Goal: Task Accomplishment & Management: Use online tool/utility

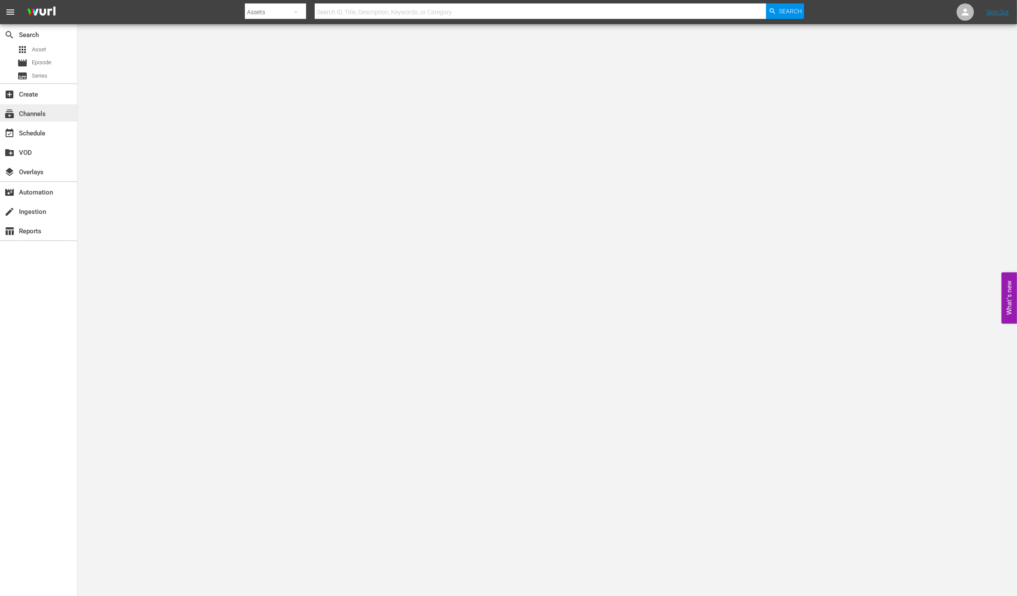
click at [40, 113] on div "subscriptions Channels" at bounding box center [24, 113] width 48 height 8
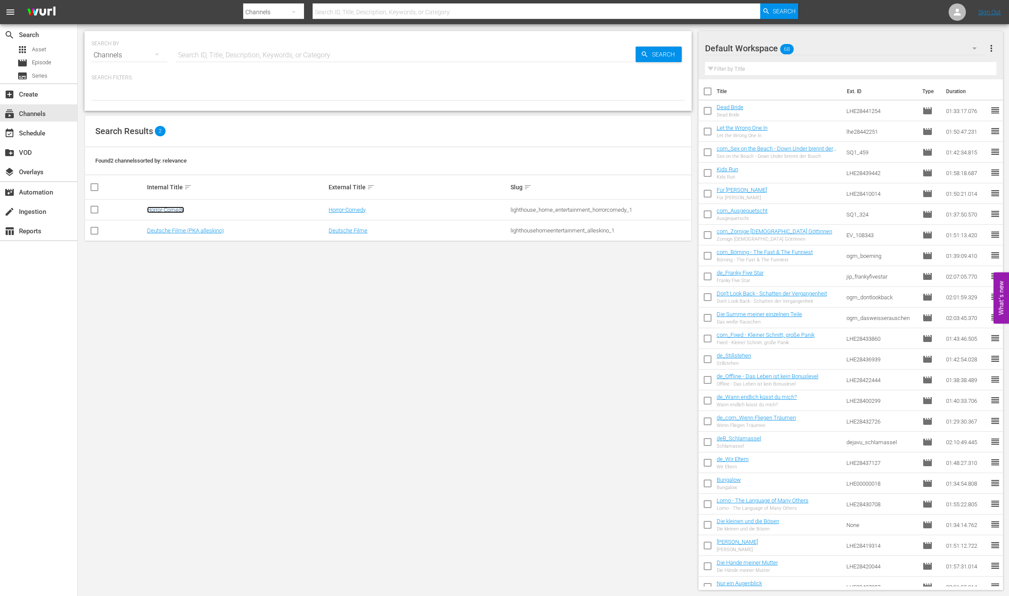
click at [164, 208] on link "Horror-Comedy" at bounding box center [165, 210] width 37 height 6
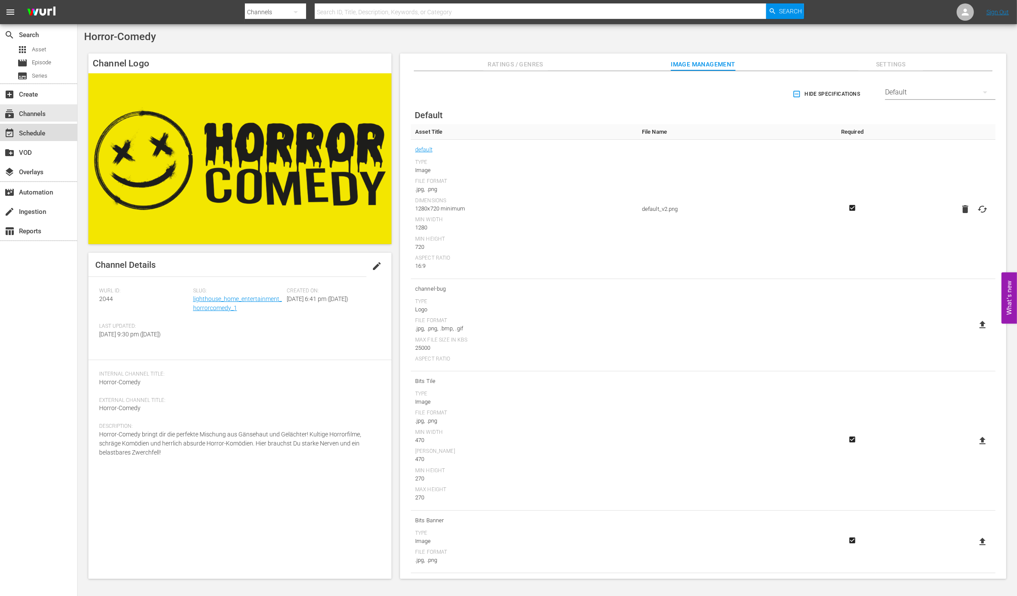
click at [28, 136] on div "event_available Schedule" at bounding box center [24, 132] width 48 height 8
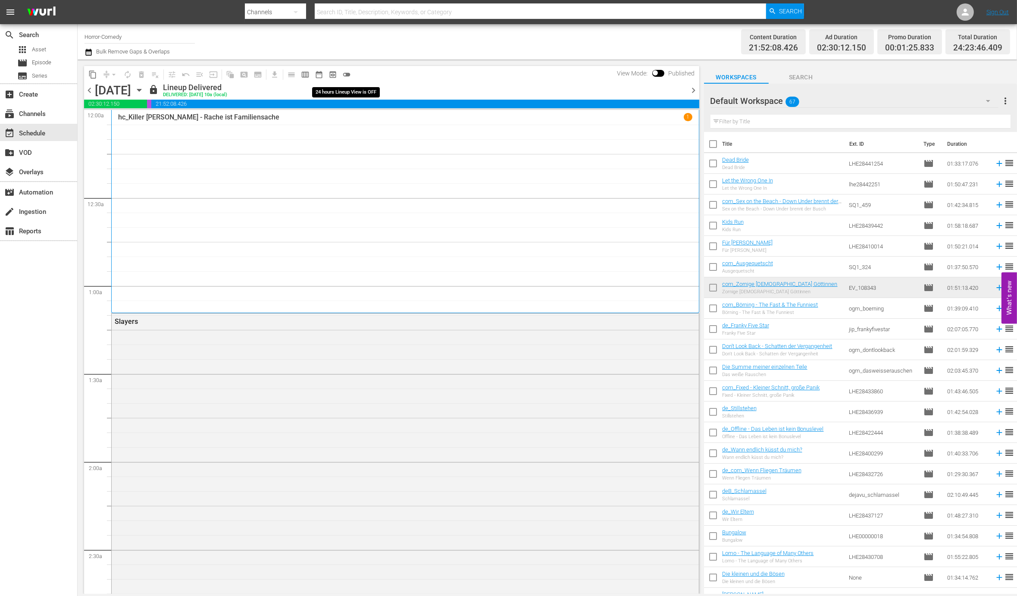
click at [346, 72] on span "toggle_off" at bounding box center [346, 74] width 9 height 9
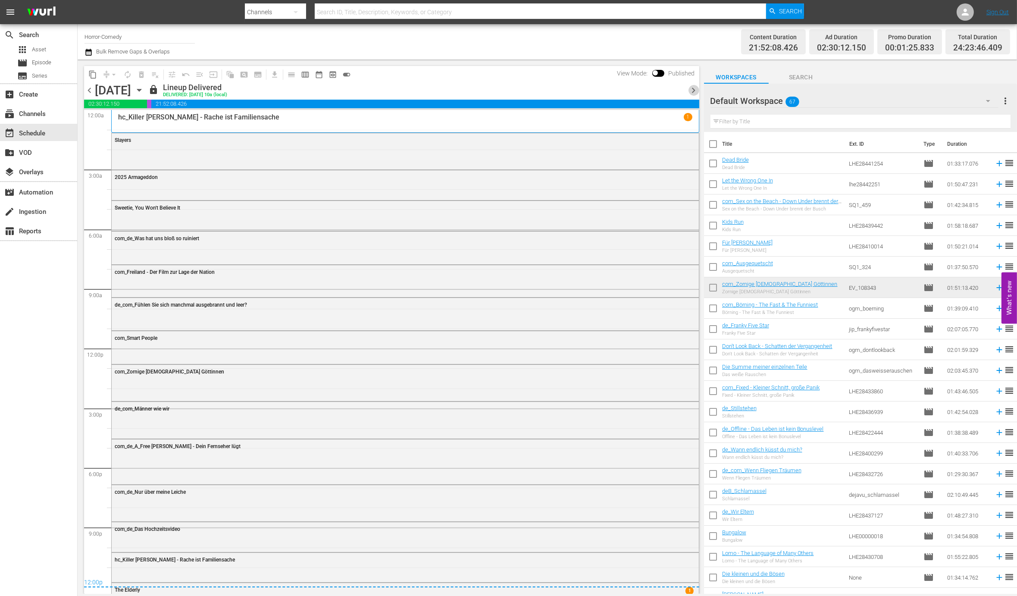
click at [694, 87] on span "chevron_right" at bounding box center [694, 90] width 11 height 11
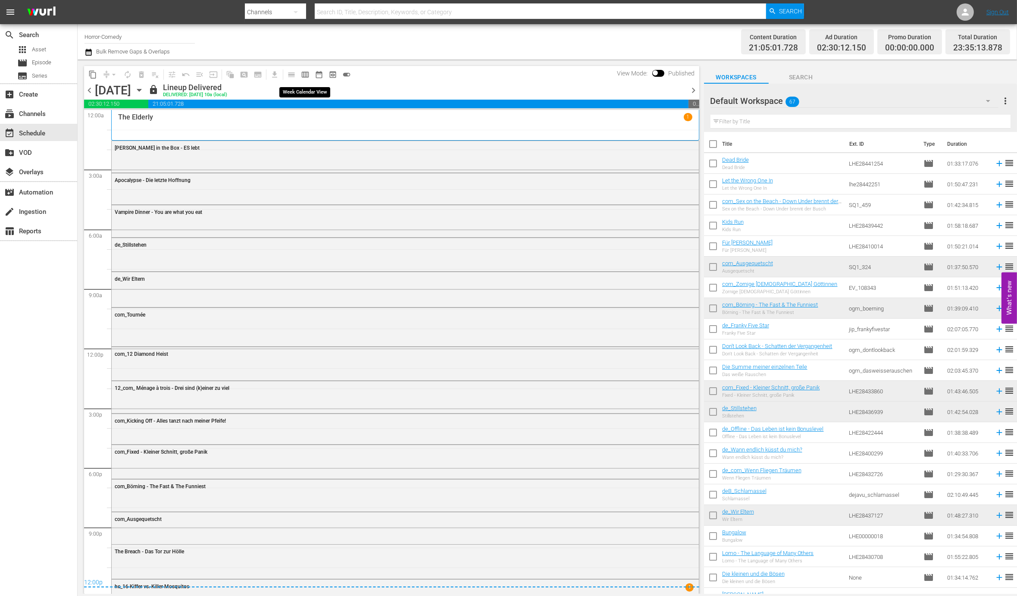
click at [308, 74] on span "calendar_view_week_outlined" at bounding box center [305, 74] width 9 height 9
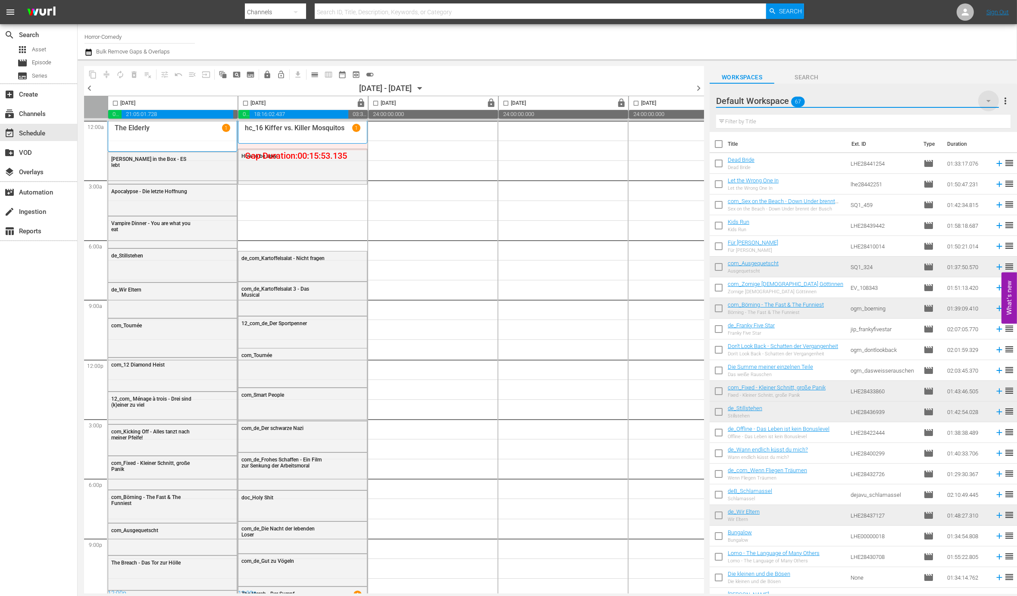
click at [989, 102] on icon "button" at bounding box center [989, 101] width 10 height 10
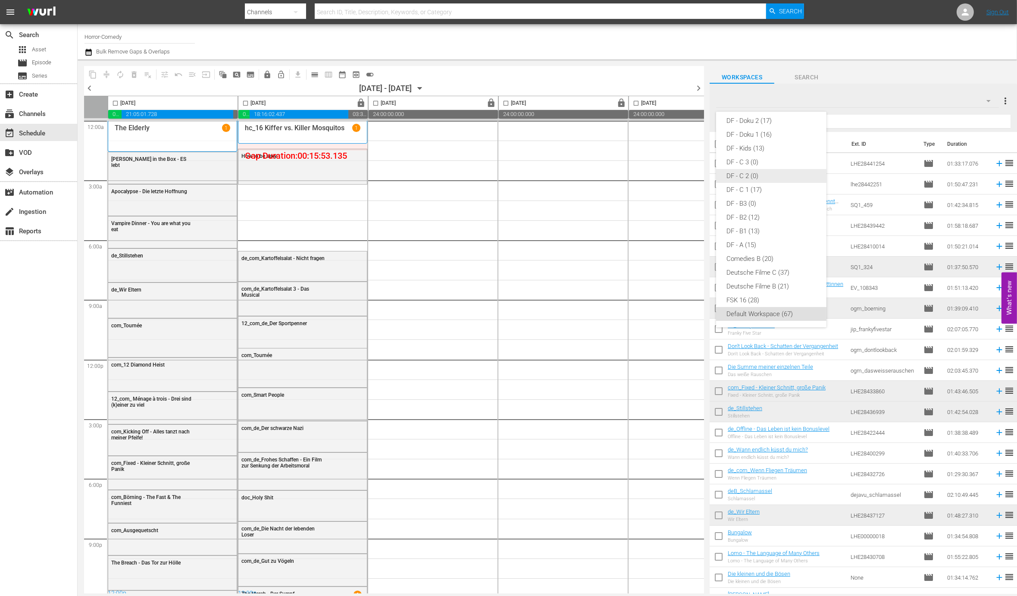
scroll to position [9, 0]
click at [769, 212] on div "HC - FSK 16 A (25)" at bounding box center [772, 214] width 90 height 14
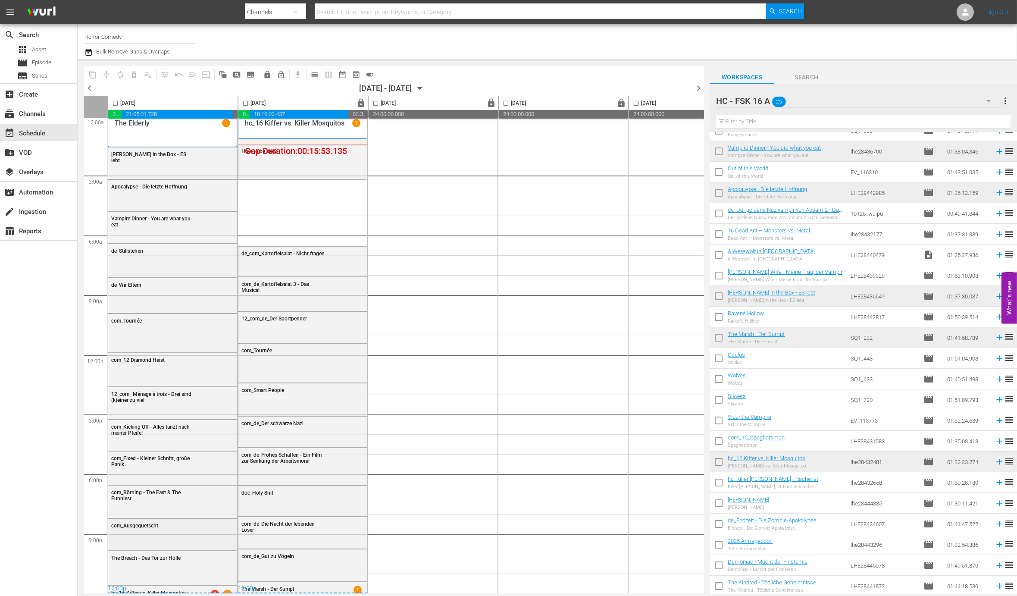
scroll to position [7, 0]
click at [196, 191] on div "Apocalypse - Die letzte Hoffnung" at bounding box center [172, 194] width 129 height 29
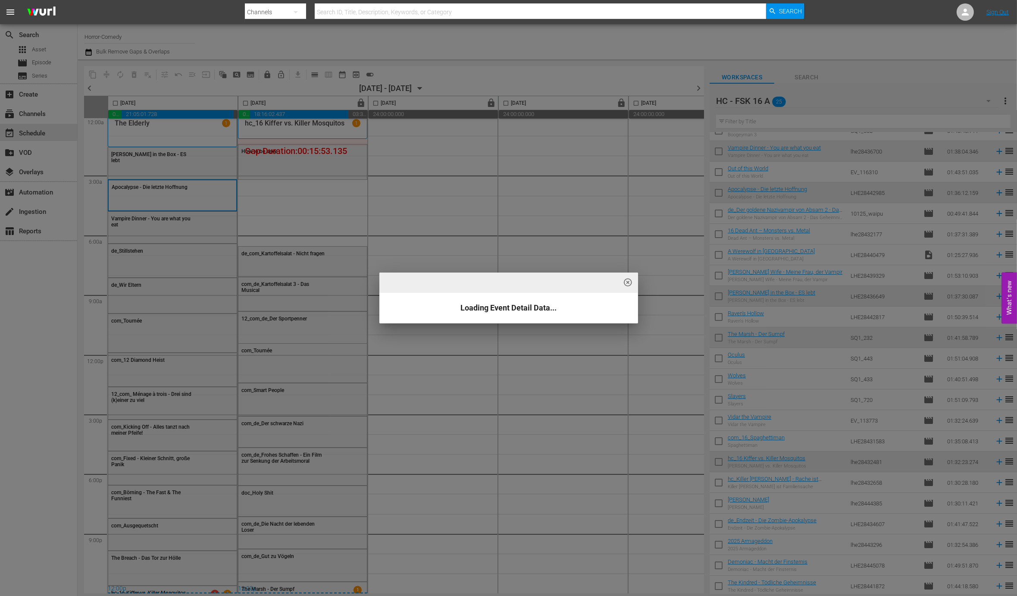
click at [627, 284] on span "highlight_off_icon" at bounding box center [628, 283] width 10 height 10
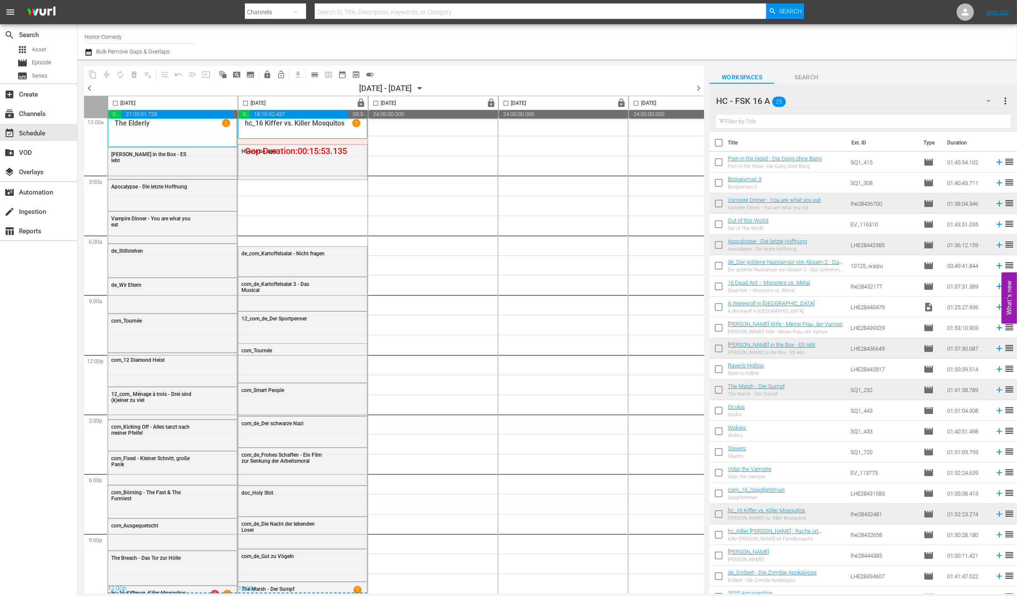
scroll to position [0, 0]
click at [359, 100] on span "lock" at bounding box center [362, 103] width 10 height 10
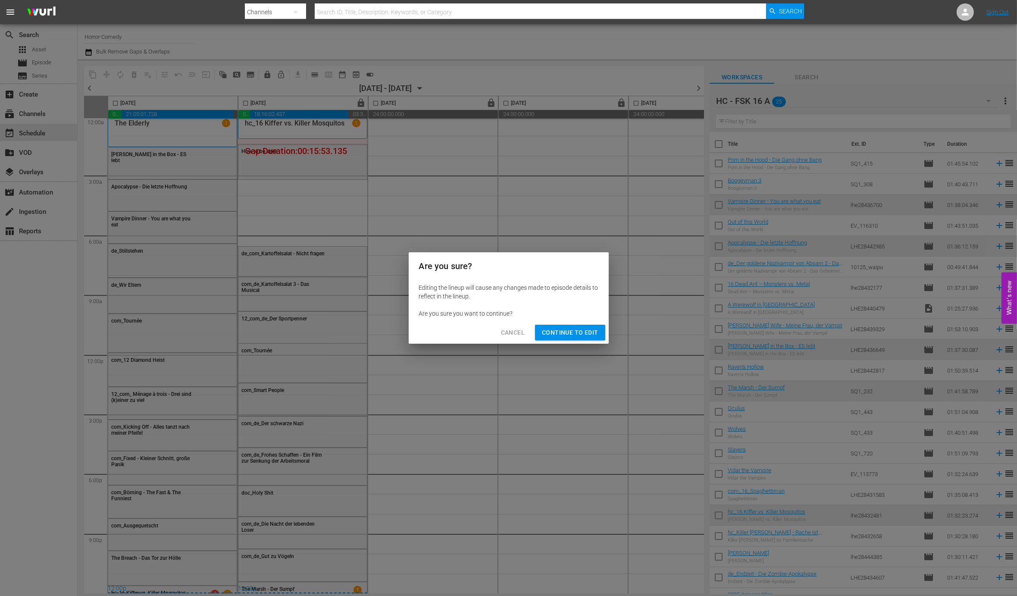
click at [567, 336] on span "Continue to Edit" at bounding box center [570, 332] width 56 height 11
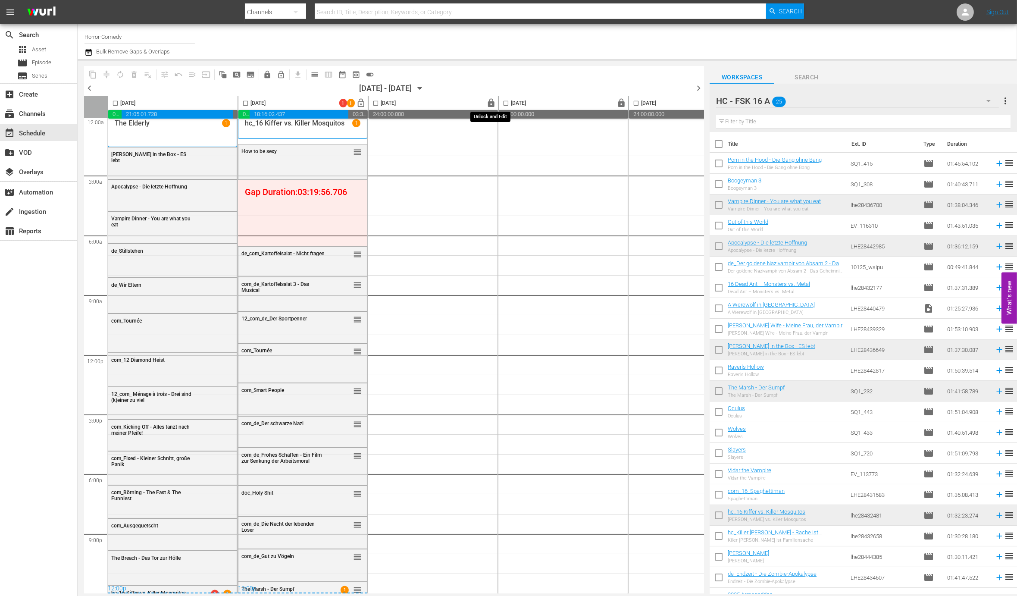
click at [492, 105] on span "lock" at bounding box center [492, 103] width 10 height 10
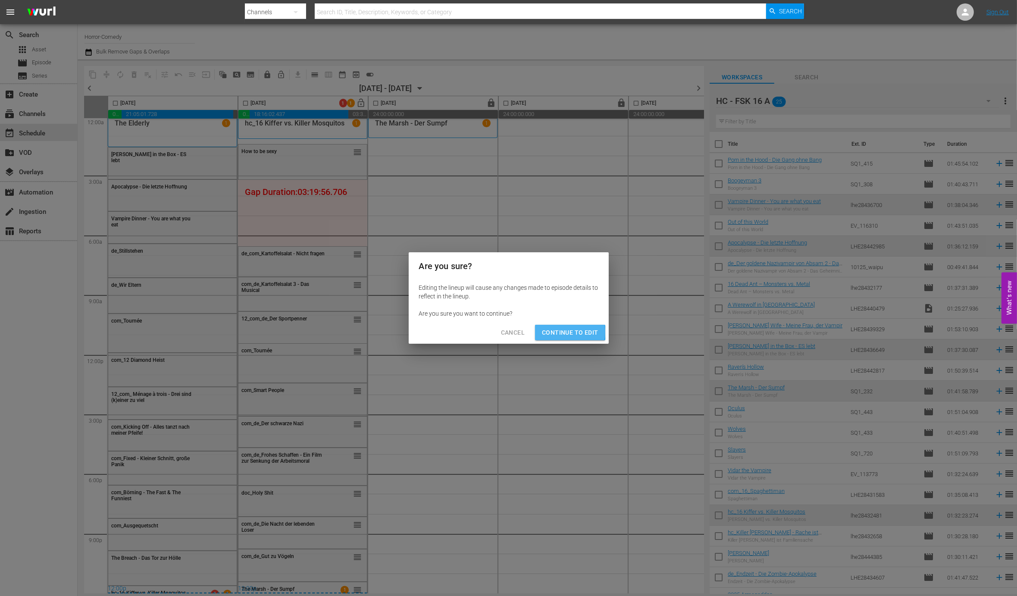
click at [560, 332] on span "Continue to Edit" at bounding box center [570, 332] width 56 height 11
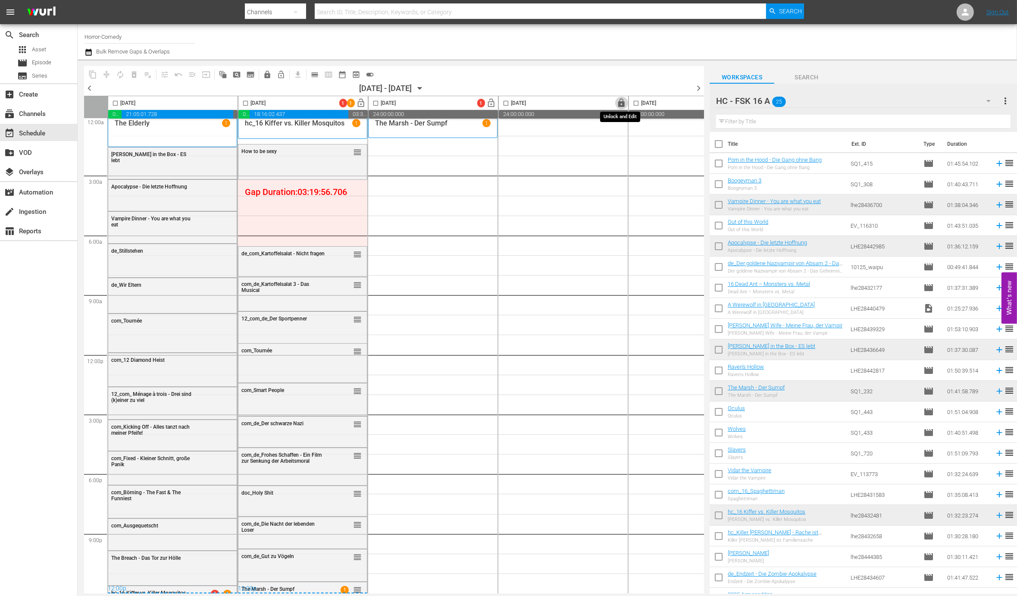
click at [621, 103] on span "lock" at bounding box center [622, 103] width 10 height 10
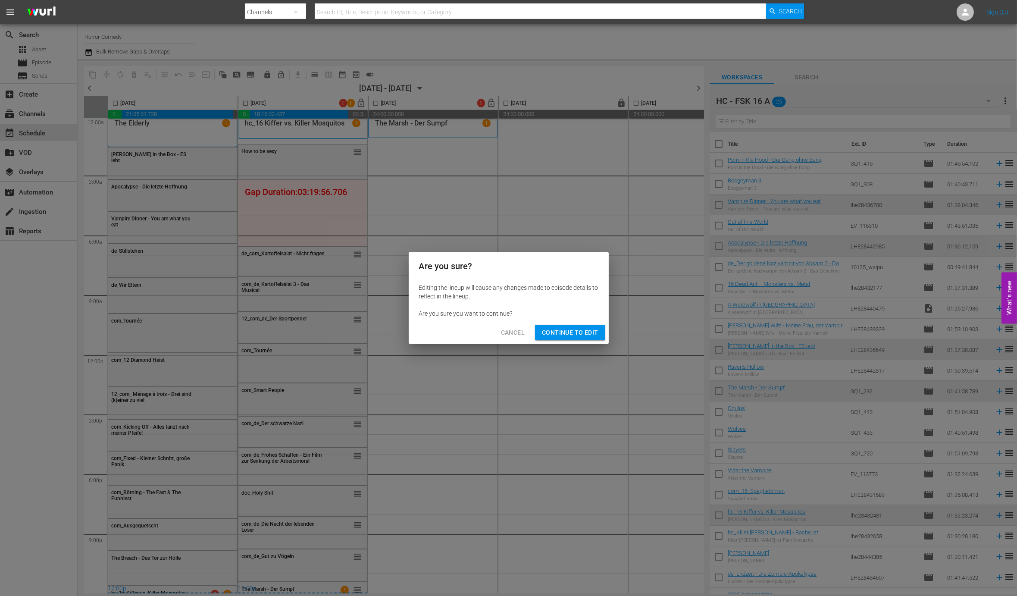
drag, startPoint x: 571, startPoint y: 335, endPoint x: 520, endPoint y: 278, distance: 76.6
click at [571, 335] on span "Continue to Edit" at bounding box center [570, 332] width 56 height 11
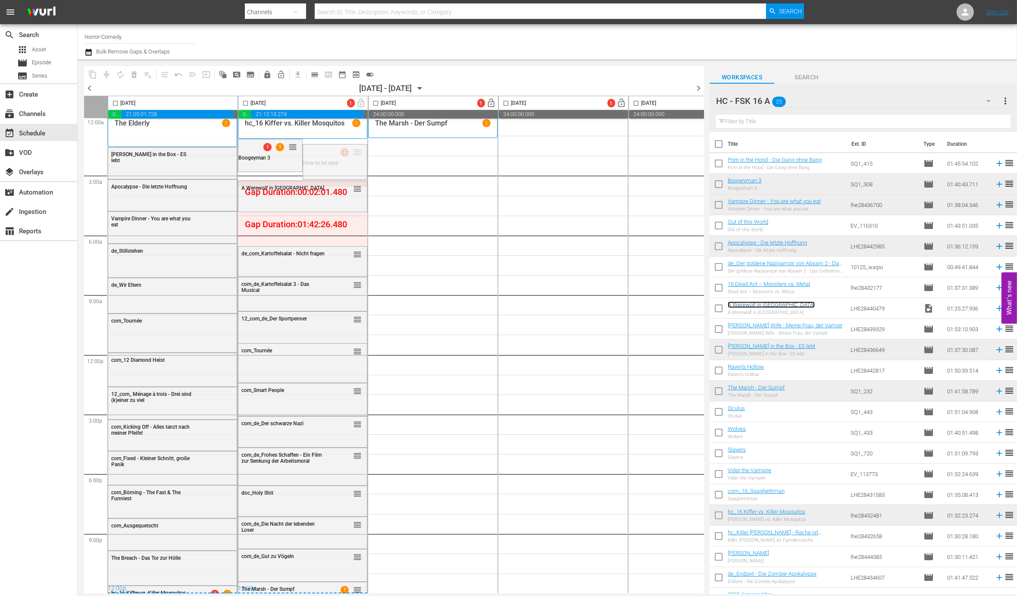
drag, startPoint x: 356, startPoint y: 153, endPoint x: 332, endPoint y: 210, distance: 61.7
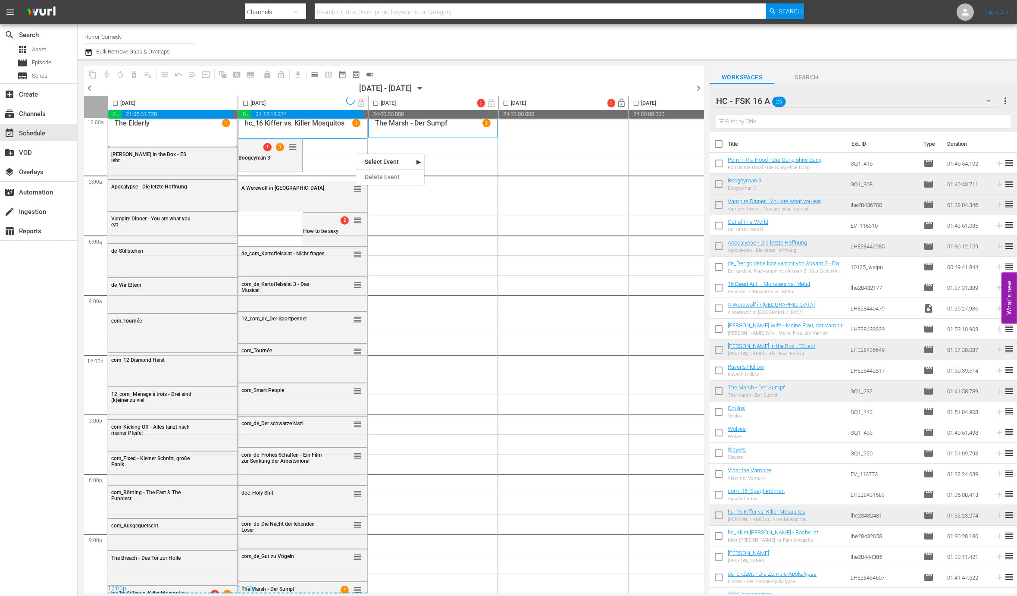
click at [246, 101] on input "checkbox" at bounding box center [246, 105] width 10 height 10
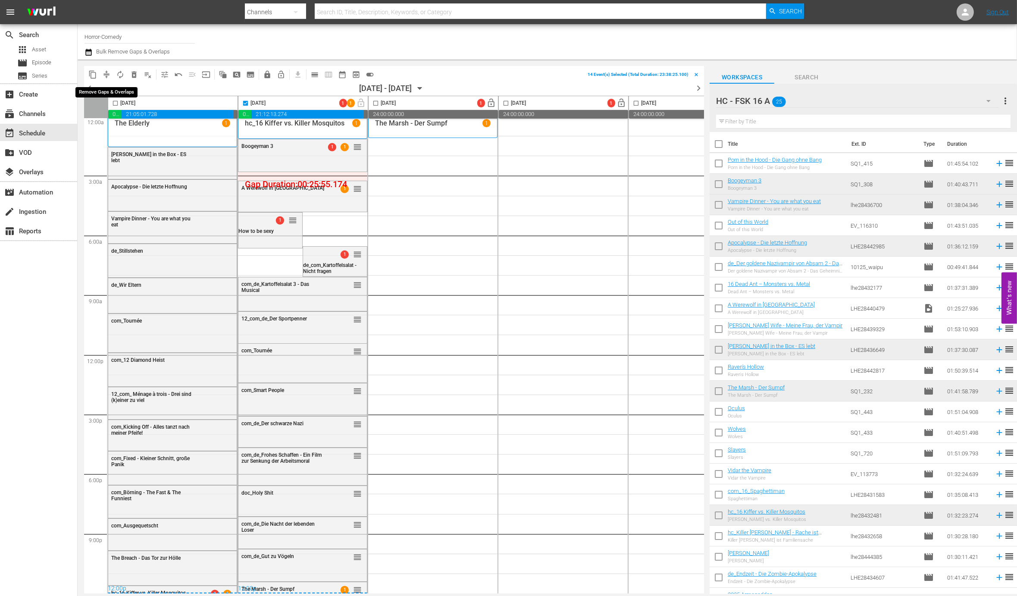
click at [109, 70] on span "compress" at bounding box center [106, 74] width 9 height 9
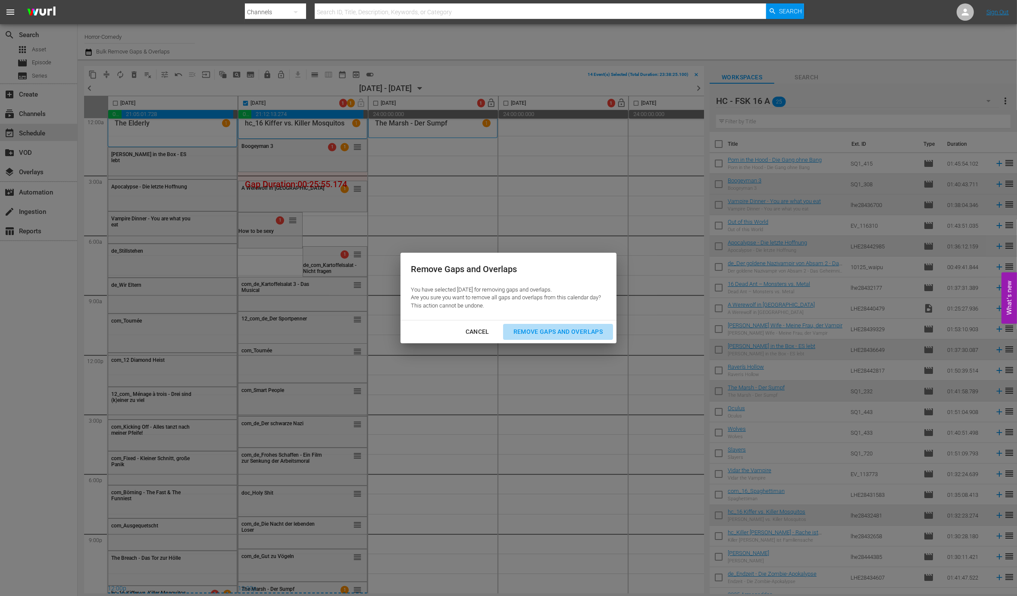
click at [524, 333] on div "Remove Gaps and Overlaps" at bounding box center [558, 331] width 103 height 11
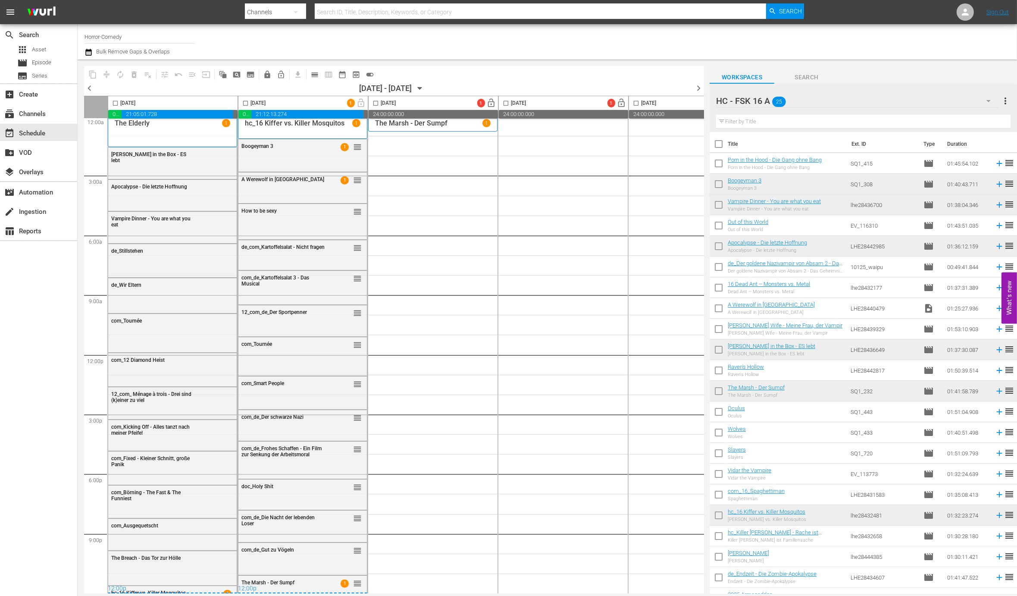
click at [960, 100] on div "HC - FSK 16 A 25" at bounding box center [857, 101] width 283 height 24
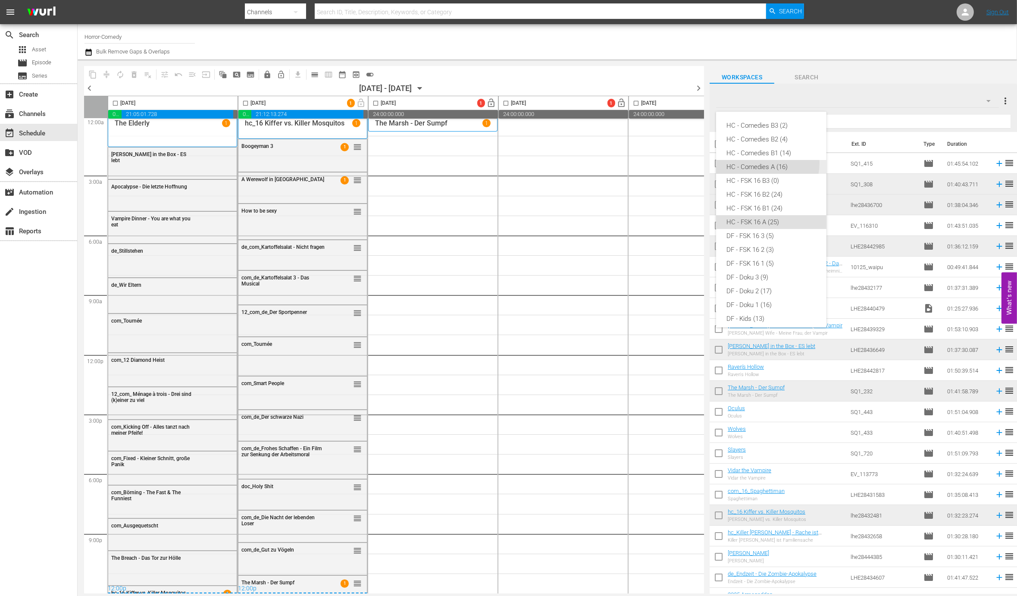
click at [764, 163] on div "HC - Comedies A (16)" at bounding box center [772, 167] width 90 height 14
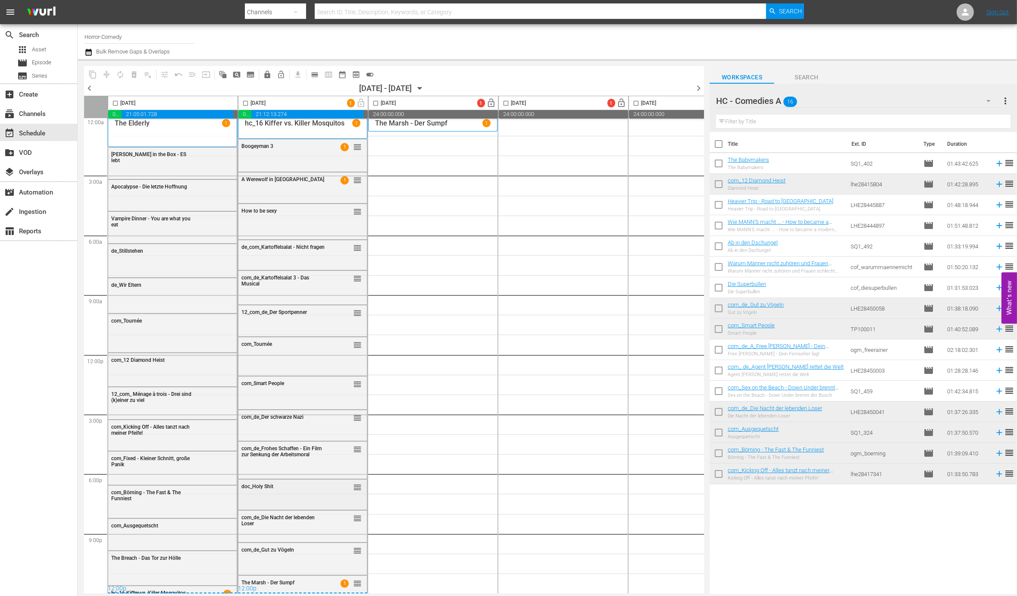
click at [306, 490] on div "doc_Holy Shit reorder" at bounding box center [302, 487] width 129 height 15
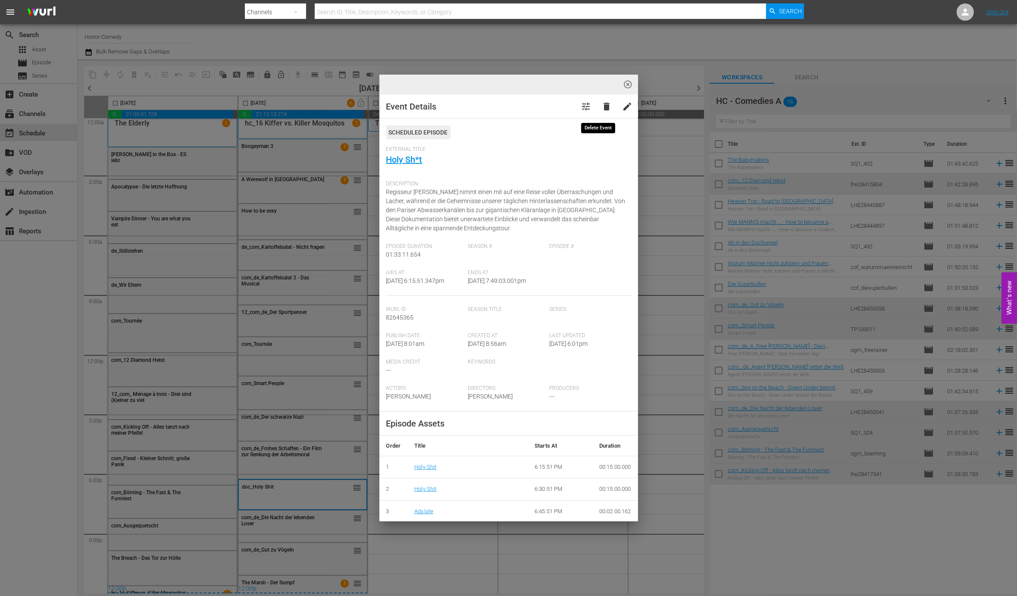
click at [602, 105] on span "delete" at bounding box center [607, 106] width 10 height 10
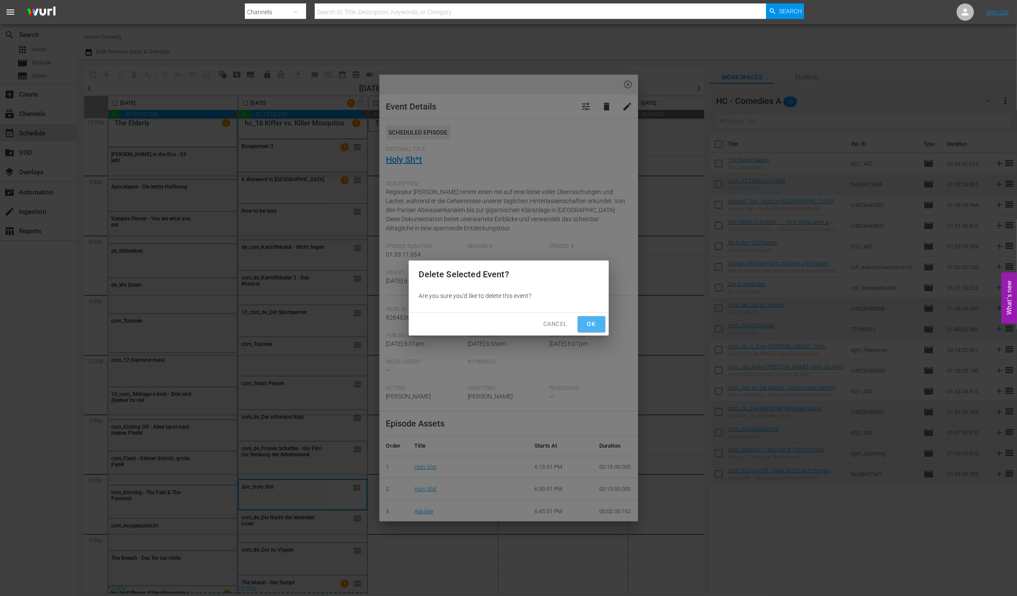
click at [587, 322] on span "Ok" at bounding box center [592, 324] width 14 height 11
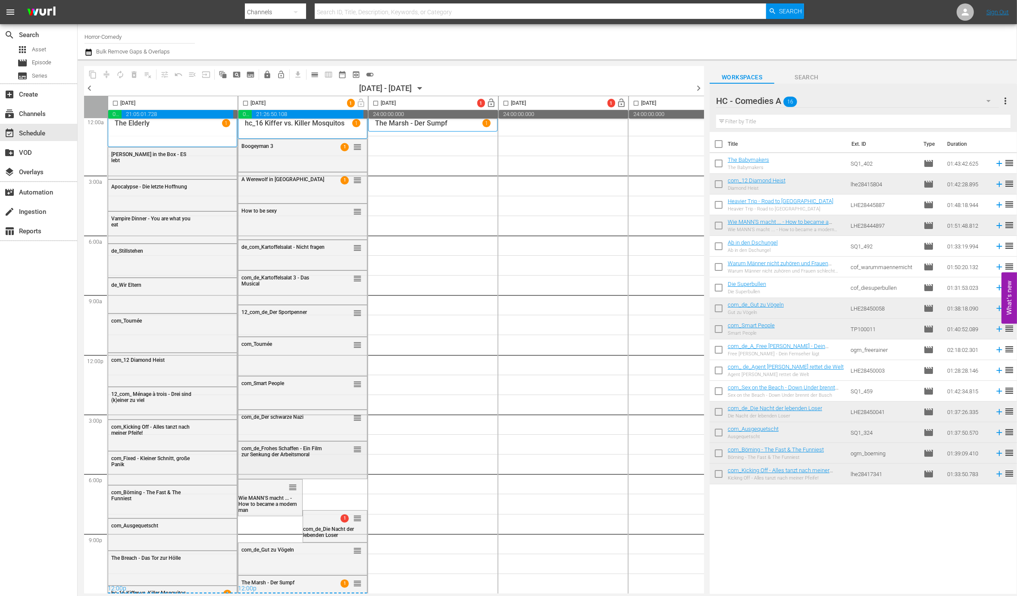
click at [286, 451] on span "com_de_Frohes Schaffen - Ein Film zur Senkung der Arbeitsmoral" at bounding box center [282, 451] width 80 height 12
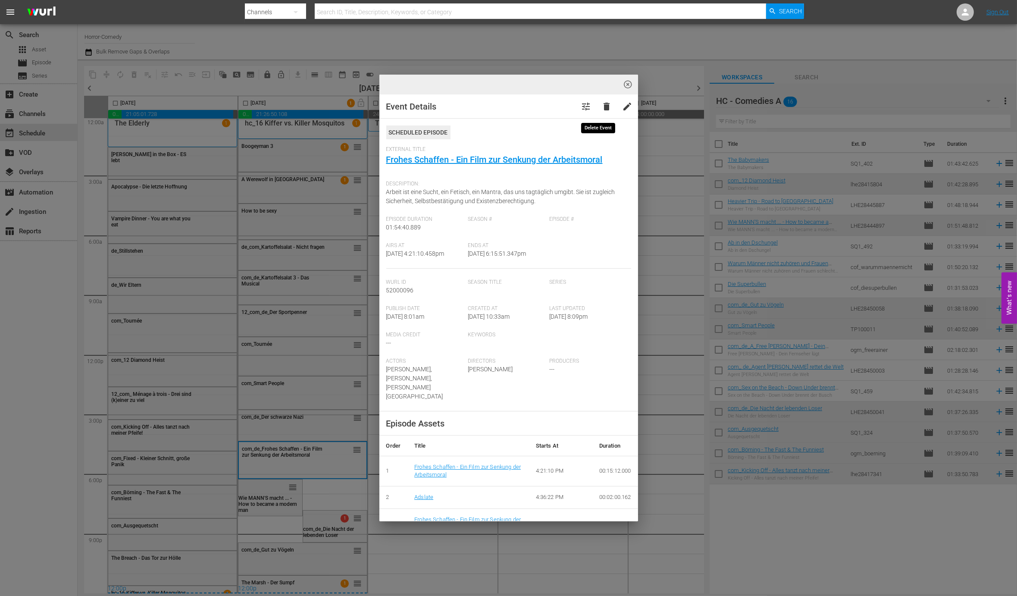
click at [602, 106] on span "delete" at bounding box center [607, 106] width 10 height 10
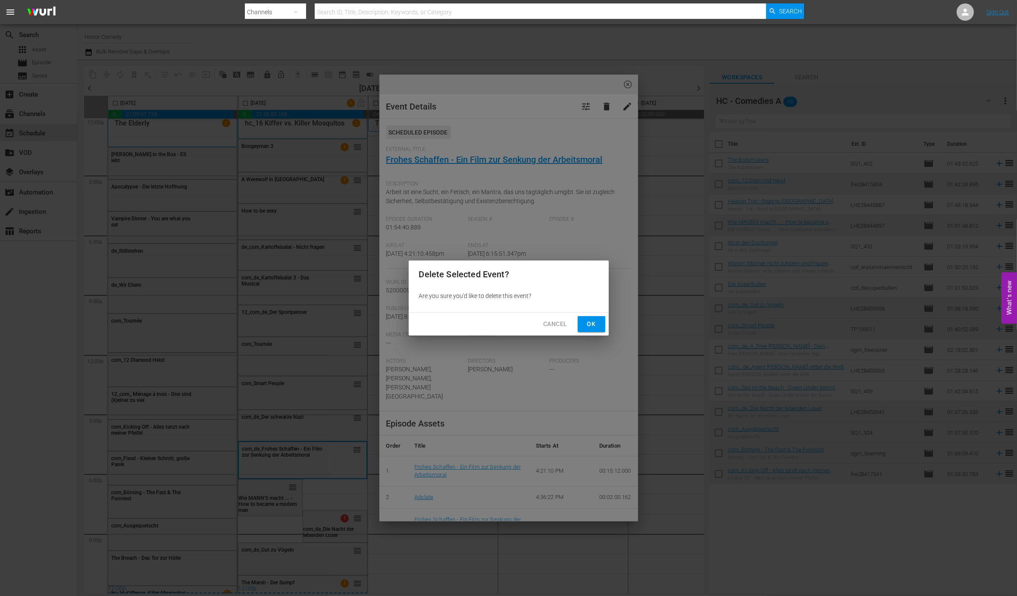
click at [587, 320] on span "Ok" at bounding box center [592, 324] width 14 height 11
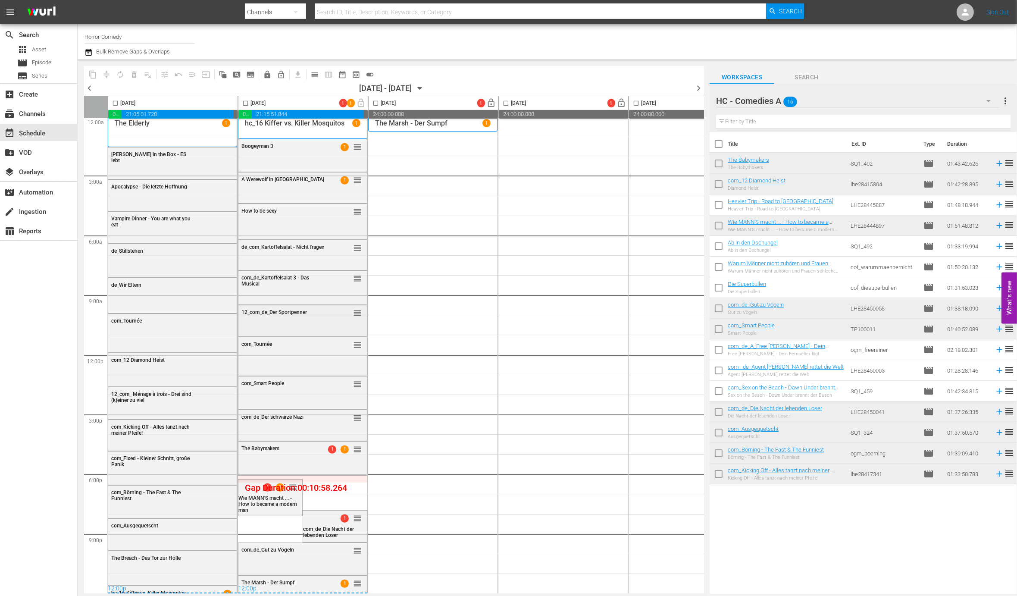
click at [289, 317] on div "12_com_de_Der Sportpenner reorder" at bounding box center [302, 312] width 129 height 15
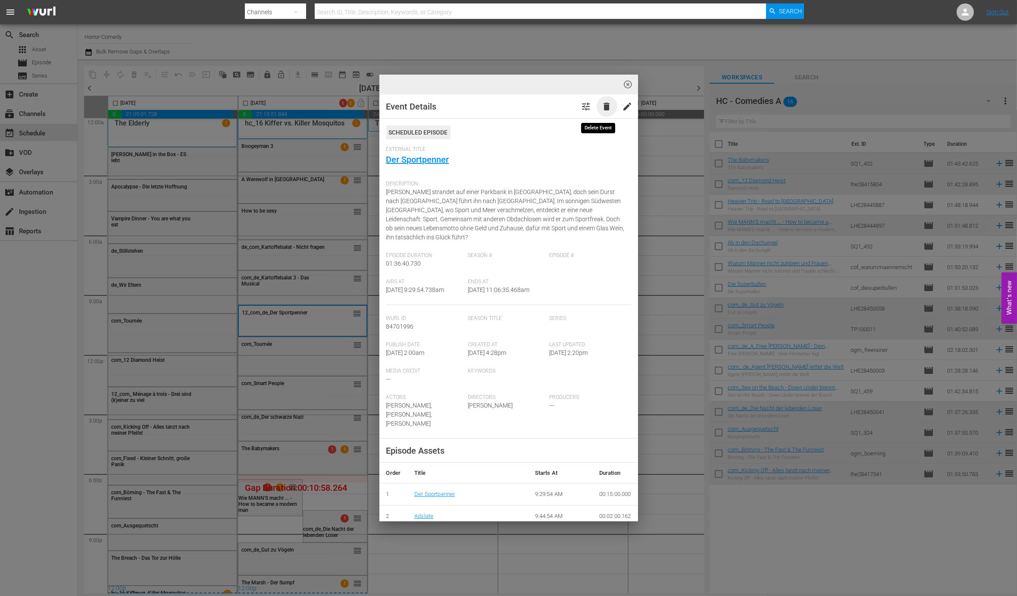
drag, startPoint x: 602, startPoint y: 102, endPoint x: 603, endPoint y: 107, distance: 5.9
click at [603, 107] on span "delete" at bounding box center [607, 106] width 10 height 10
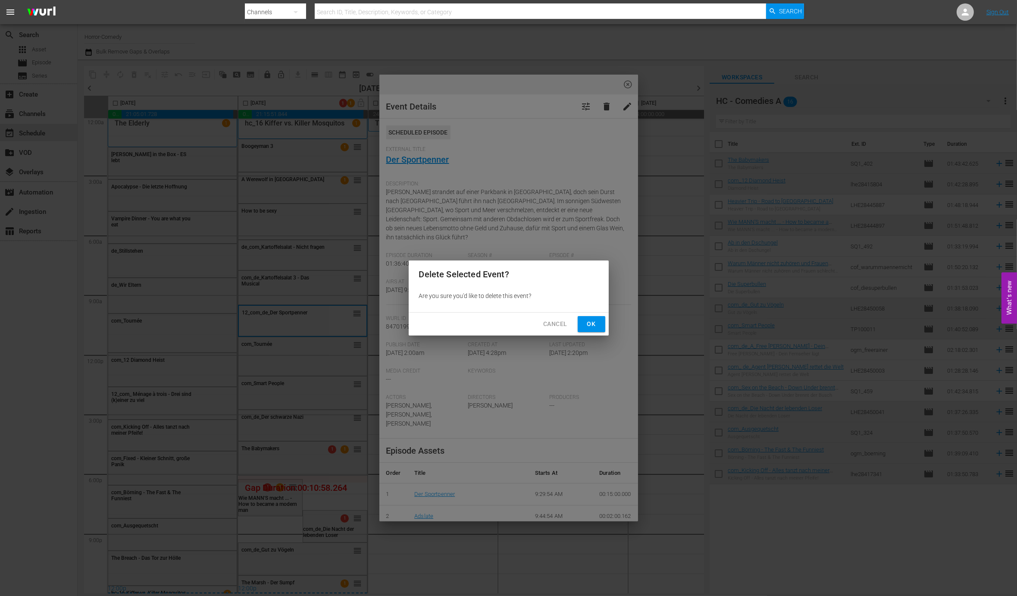
click at [586, 324] on span "Ok" at bounding box center [592, 324] width 14 height 11
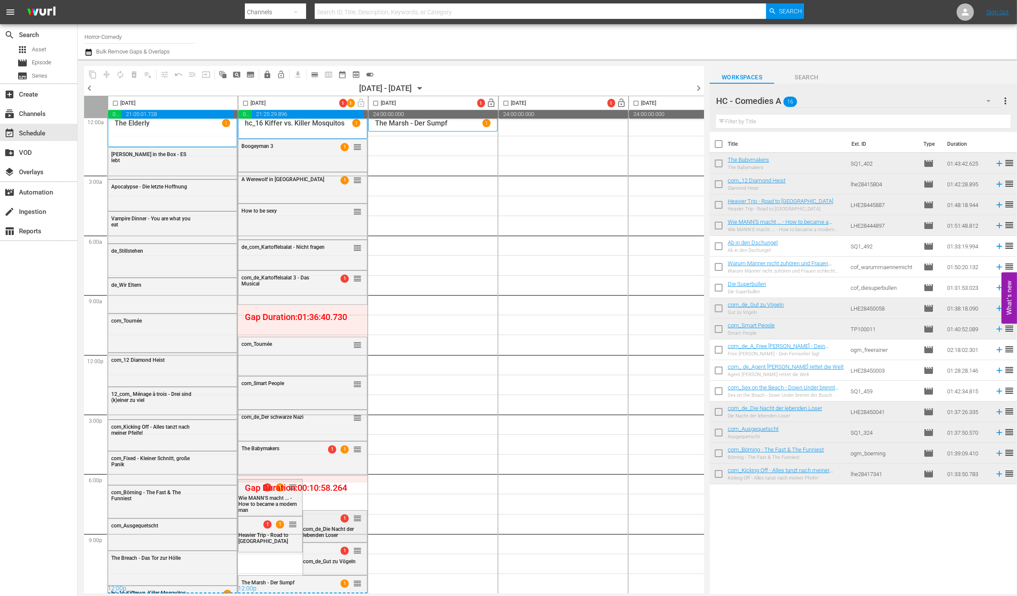
click at [322, 520] on div "1 reorder" at bounding box center [335, 518] width 64 height 15
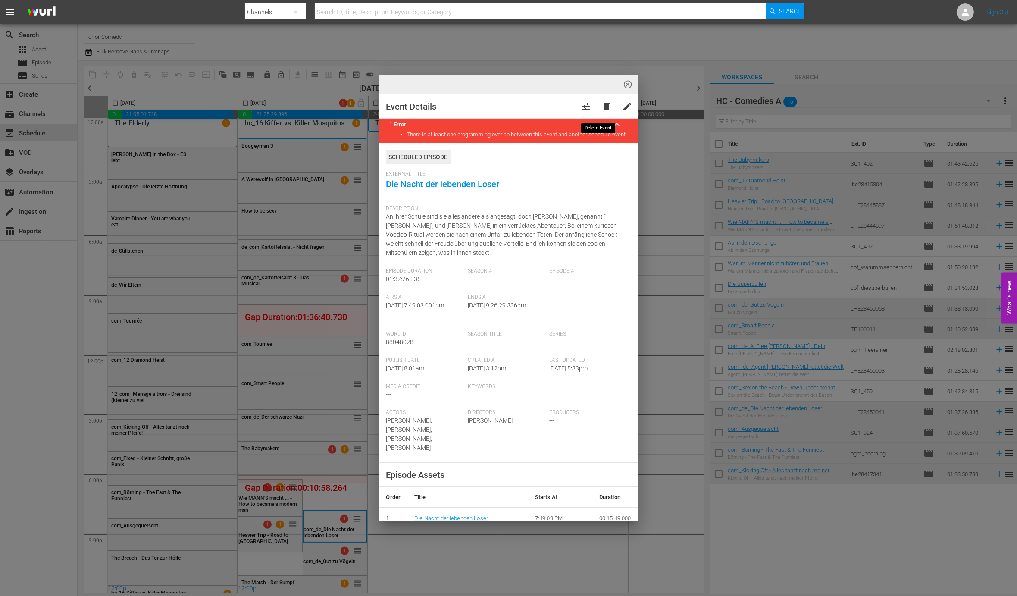
click at [602, 104] on span "delete" at bounding box center [607, 106] width 10 height 10
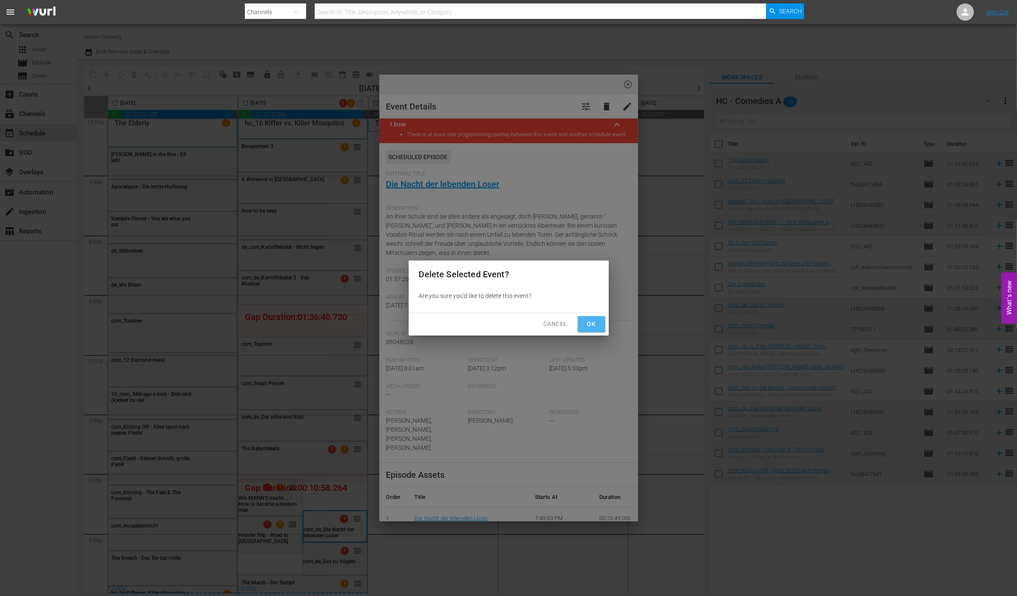
click at [602, 319] on button "Ok" at bounding box center [592, 324] width 28 height 16
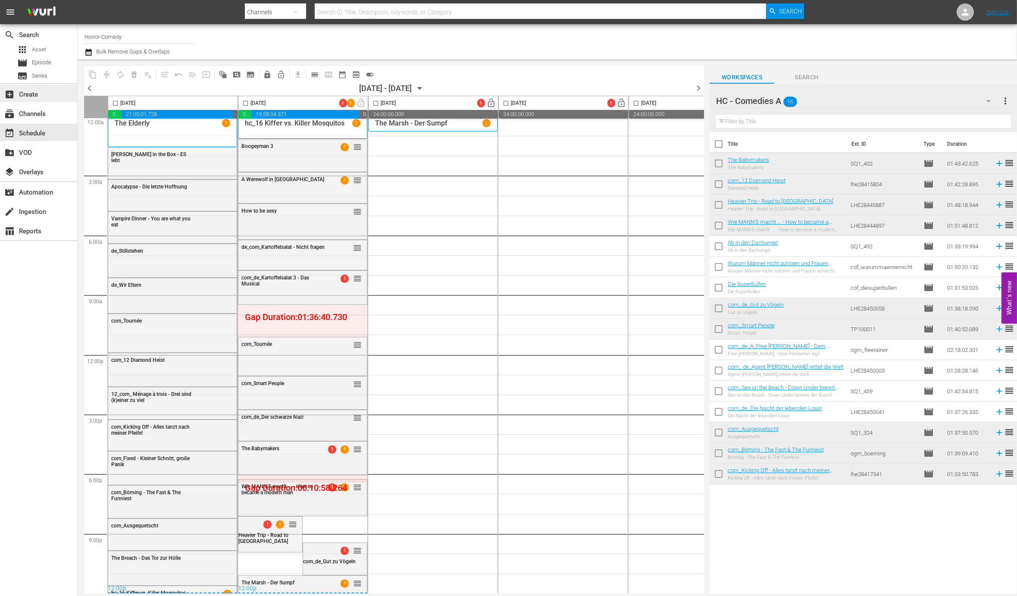
drag, startPoint x: 244, startPoint y: 103, endPoint x: 65, endPoint y: 100, distance: 179.4
click at [242, 103] on input "checkbox" at bounding box center [246, 105] width 10 height 10
click at [106, 74] on span "compress" at bounding box center [106, 74] width 9 height 9
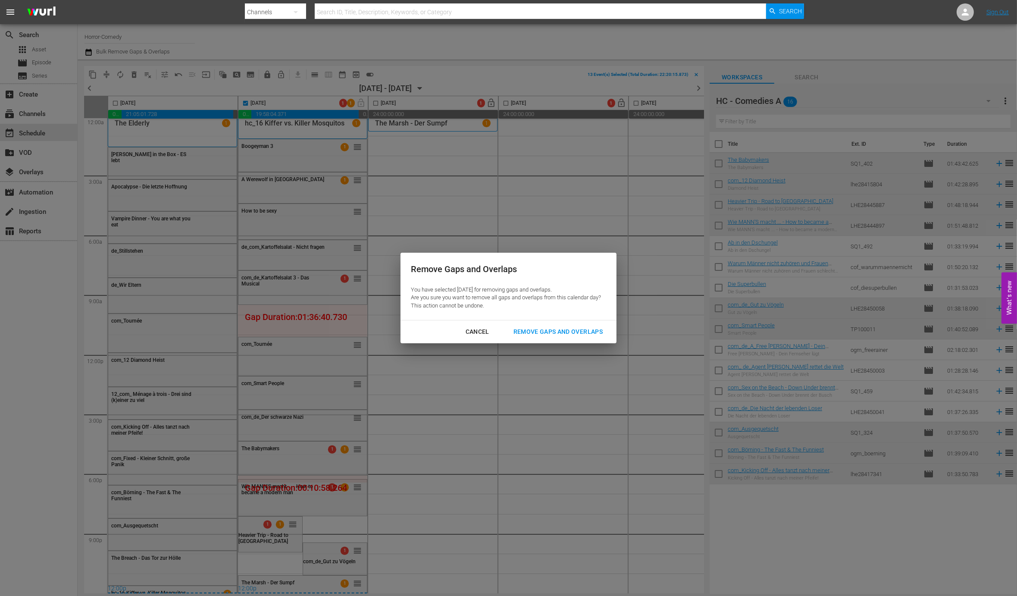
click at [577, 335] on div "Remove Gaps and Overlaps" at bounding box center [558, 331] width 103 height 11
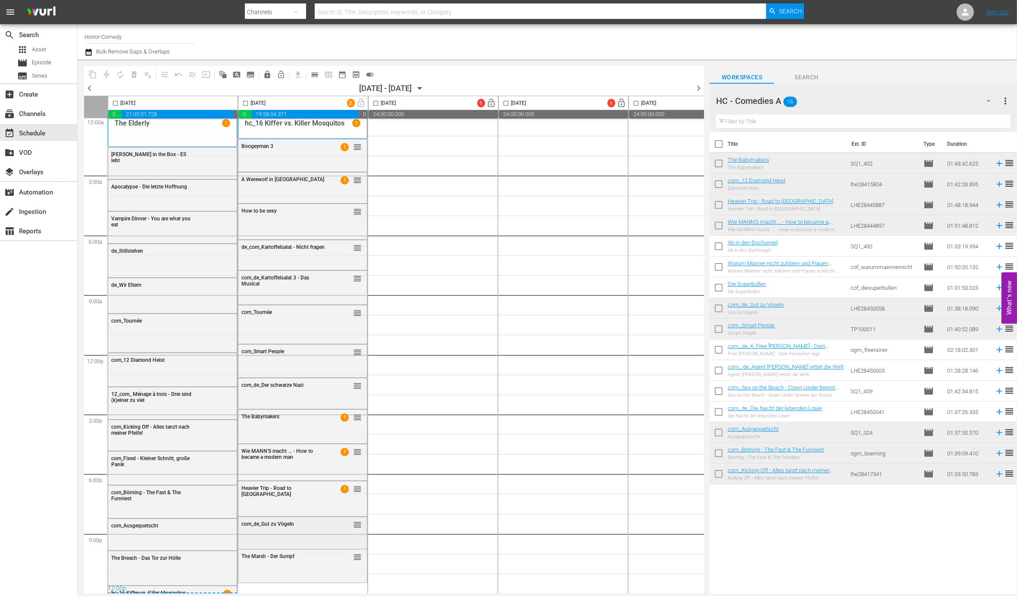
click at [294, 529] on div "com_de_Gut zu Vögeln reorder" at bounding box center [302, 532] width 129 height 30
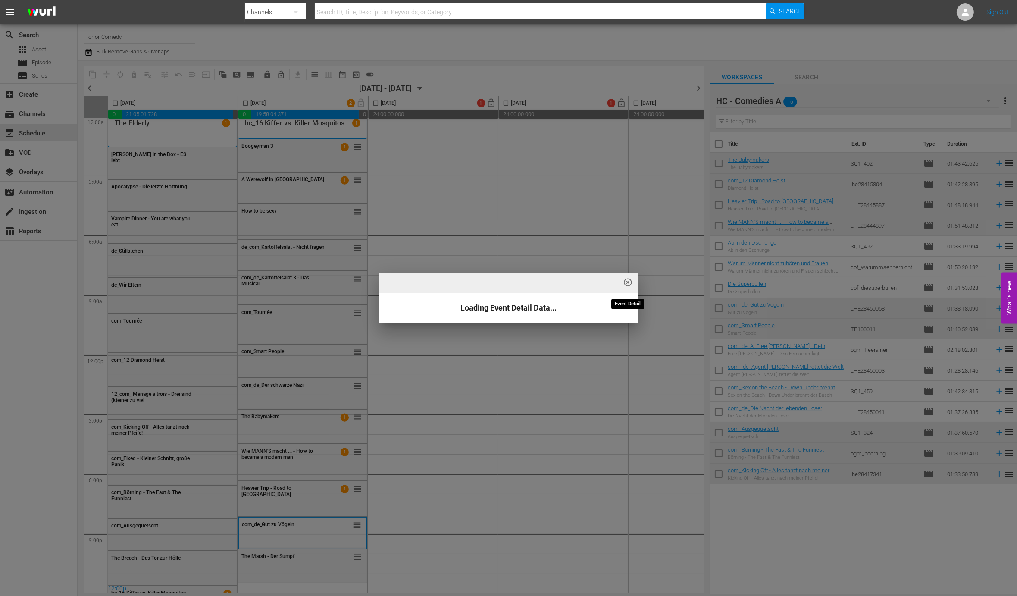
click at [630, 284] on span "highlight_off_icon" at bounding box center [628, 283] width 10 height 10
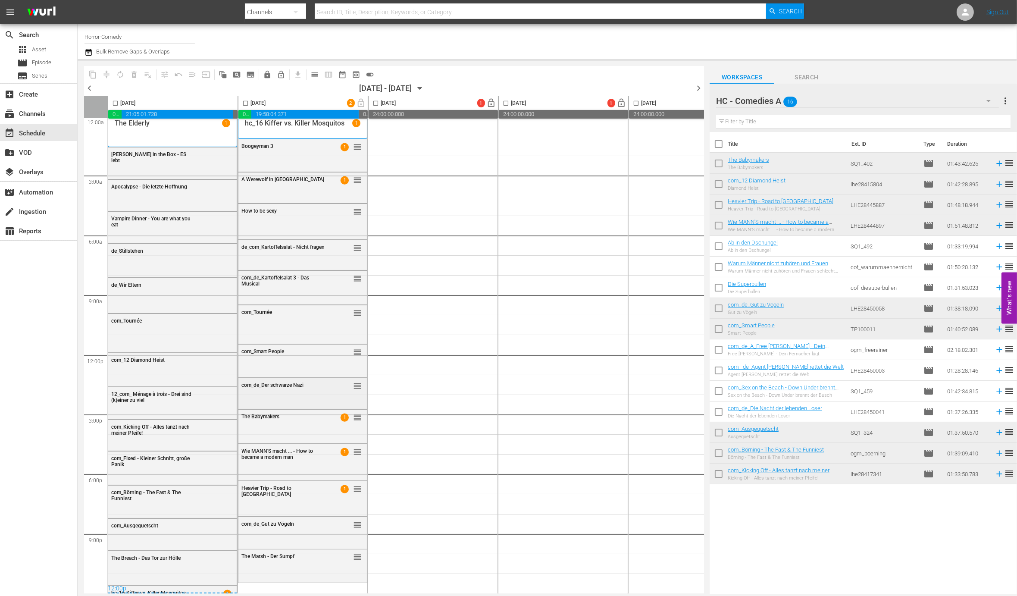
click at [291, 382] on span "com_de_Der schwarze Nazi" at bounding box center [273, 385] width 62 height 6
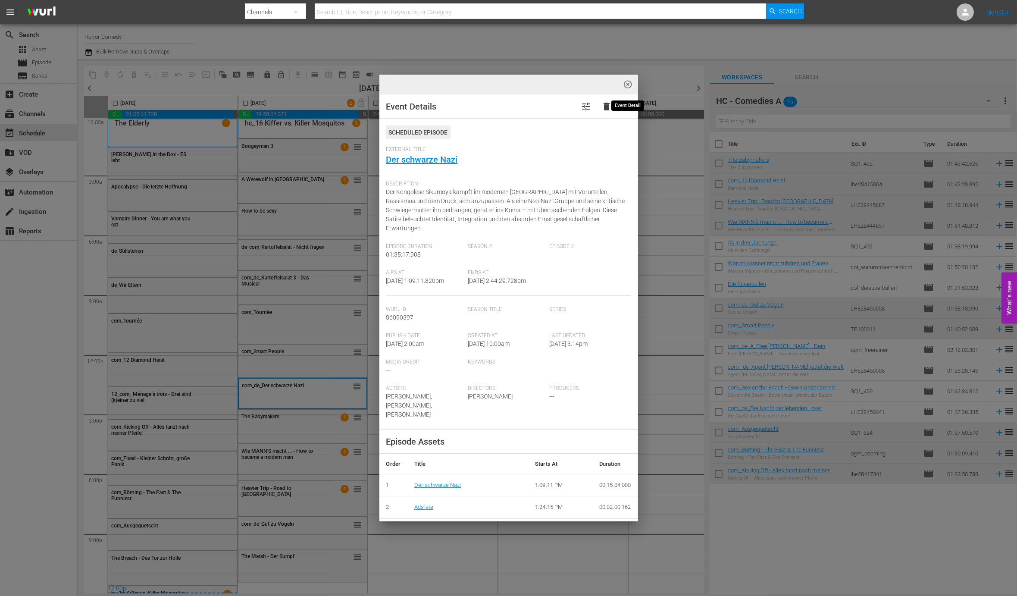
click at [625, 85] on span "highlight_off_icon" at bounding box center [628, 85] width 10 height 10
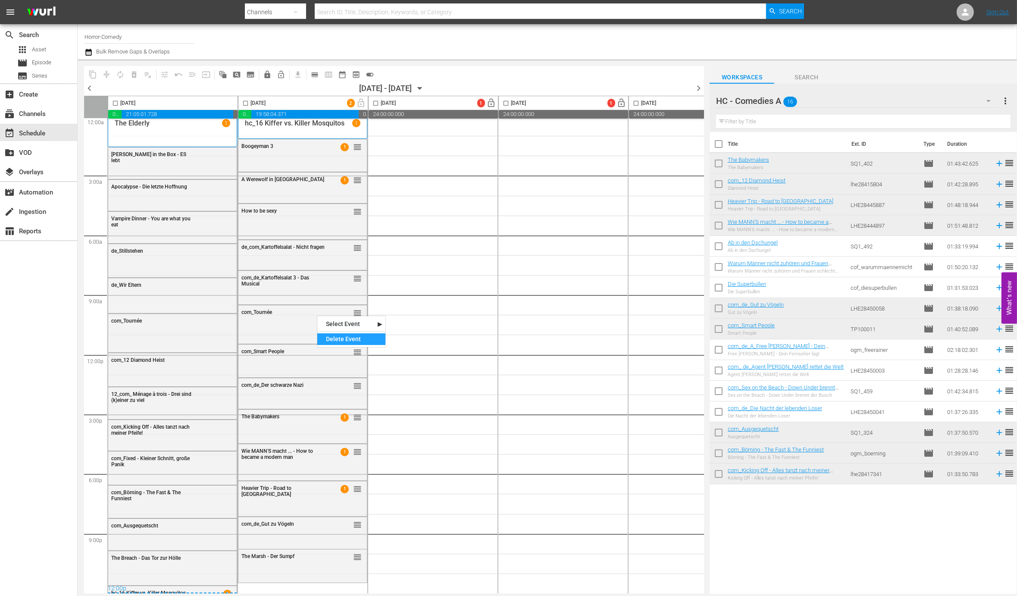
click at [334, 339] on div "Delete Event" at bounding box center [351, 339] width 68 height 12
drag, startPoint x: 359, startPoint y: 520, endPoint x: 354, endPoint y: 301, distance: 218.3
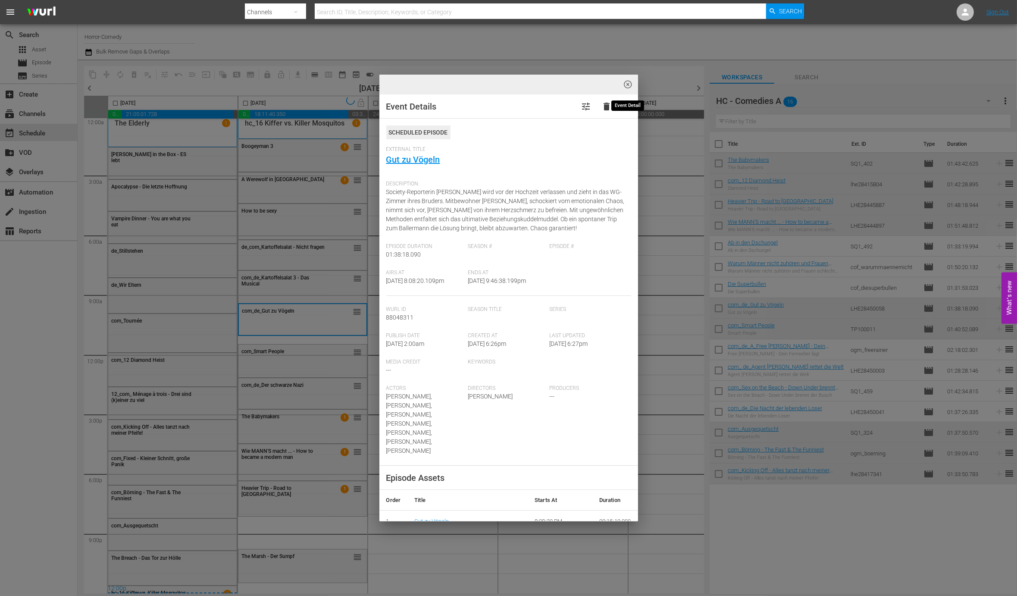
click at [629, 83] on span "highlight_off_icon" at bounding box center [628, 85] width 10 height 10
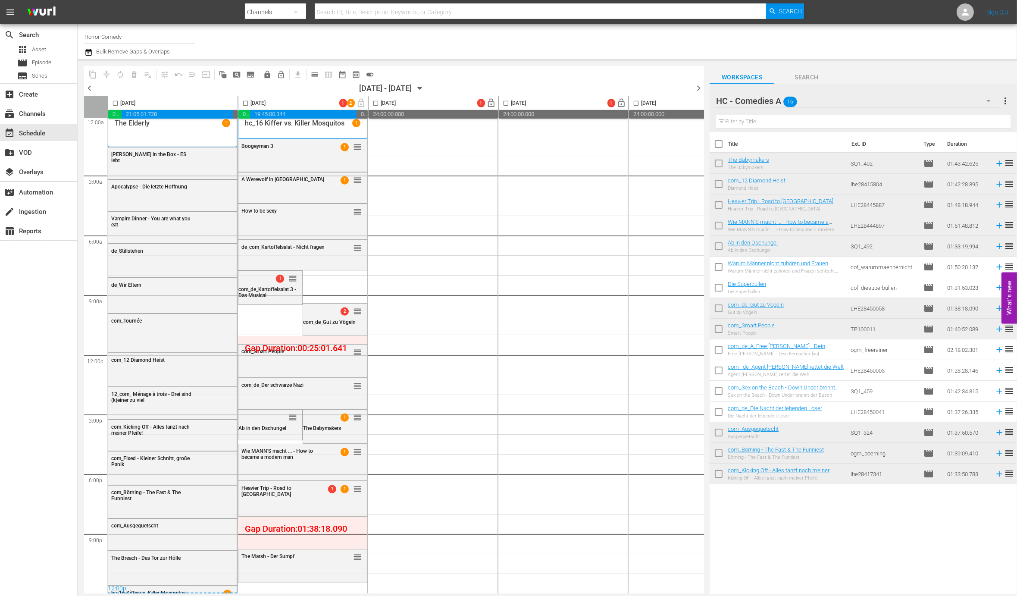
click at [245, 107] on input "checkbox" at bounding box center [246, 105] width 10 height 10
click at [107, 74] on span "compress" at bounding box center [106, 74] width 9 height 9
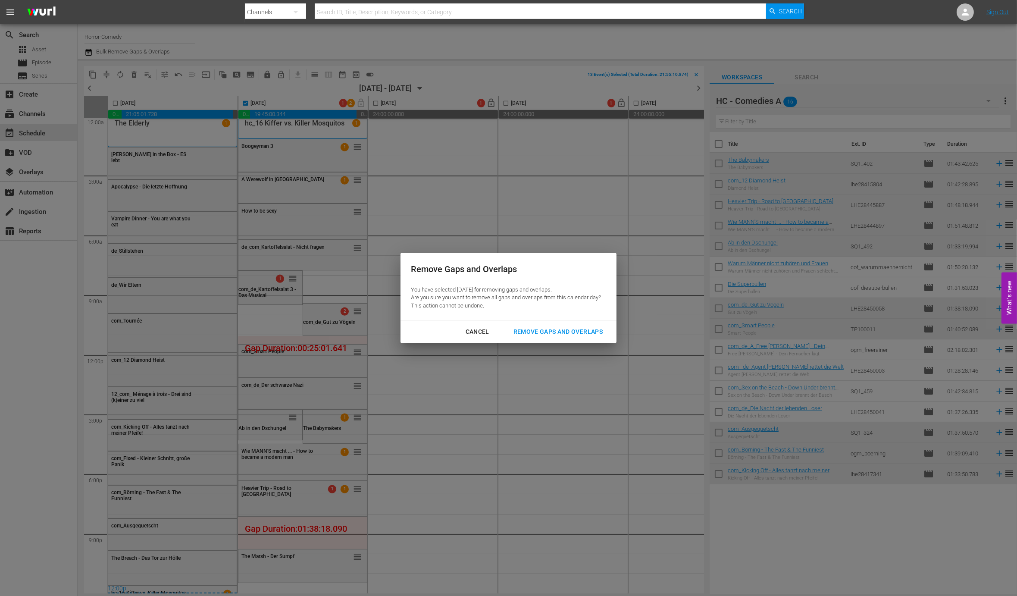
click at [566, 333] on div "Remove Gaps and Overlaps" at bounding box center [558, 331] width 103 height 11
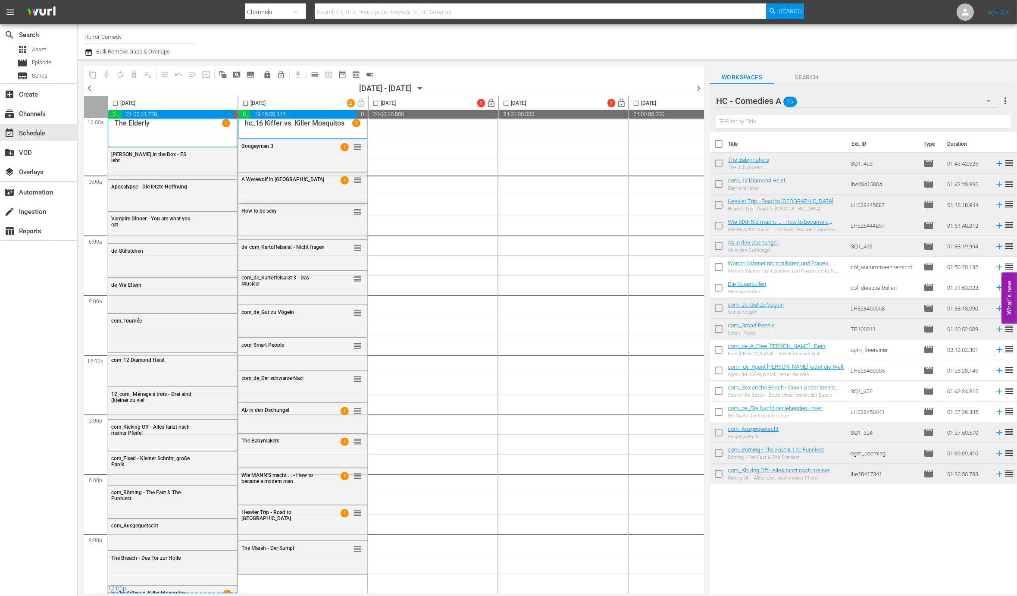
scroll to position [7, 0]
click at [319, 276] on div "com_de_Kartoffelsalat 3 - Das Musical" at bounding box center [284, 281] width 85 height 12
drag, startPoint x: 335, startPoint y: 279, endPoint x: 250, endPoint y: 280, distance: 85.0
click at [284, 306] on div "Delete Event" at bounding box center [285, 304] width 68 height 12
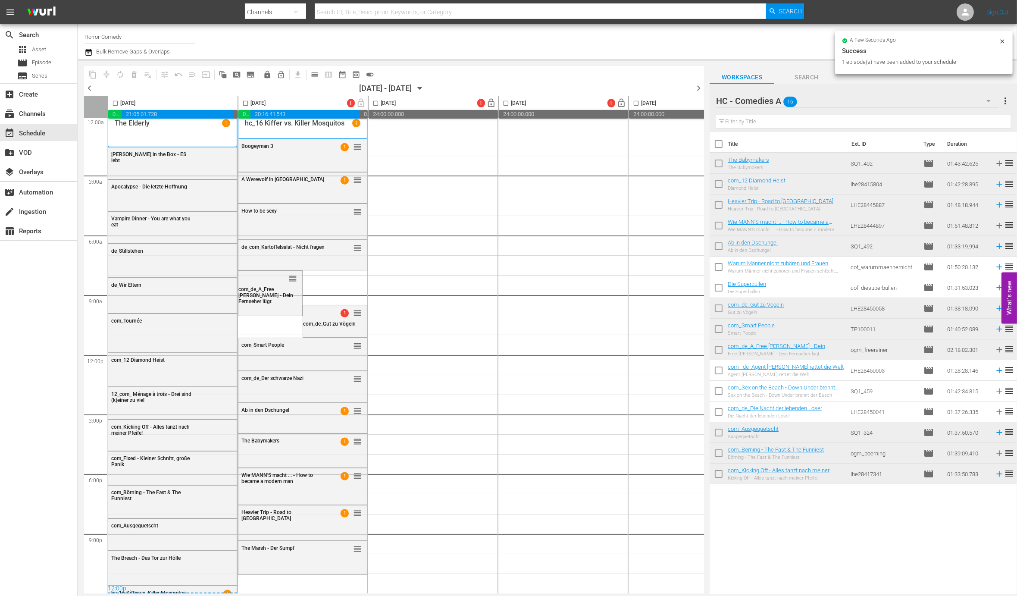
click at [246, 102] on input "checkbox" at bounding box center [246, 105] width 10 height 10
click at [110, 73] on span "compress" at bounding box center [106, 74] width 9 height 9
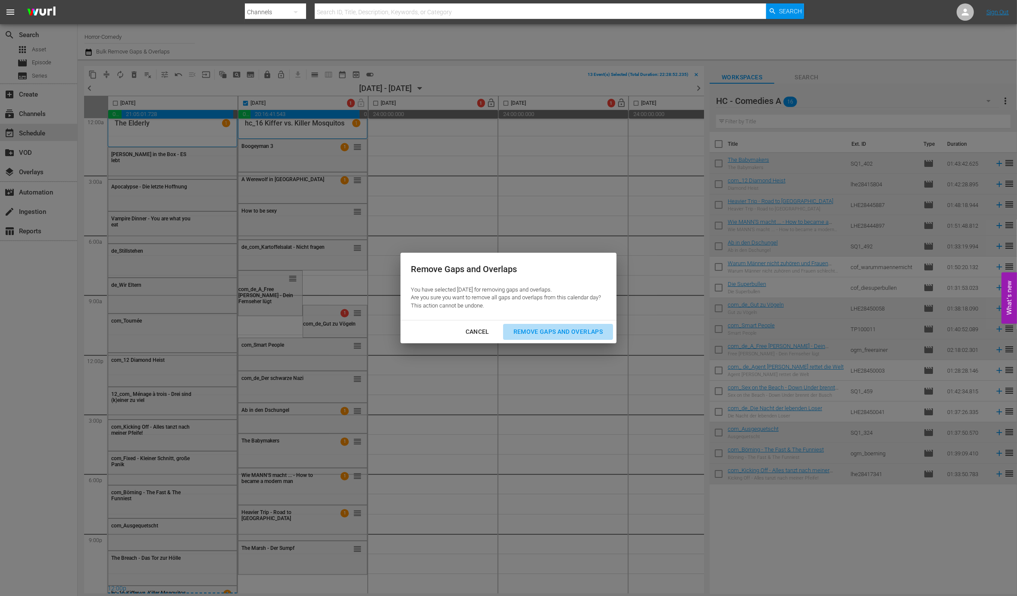
click at [577, 327] on div "Remove Gaps and Overlaps" at bounding box center [558, 331] width 103 height 11
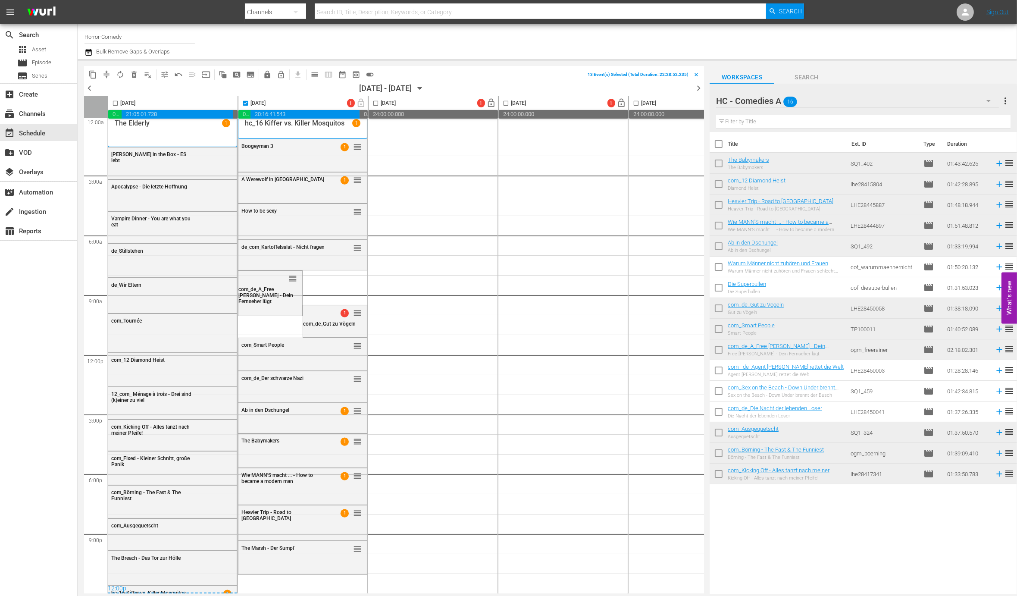
checkbox input "false"
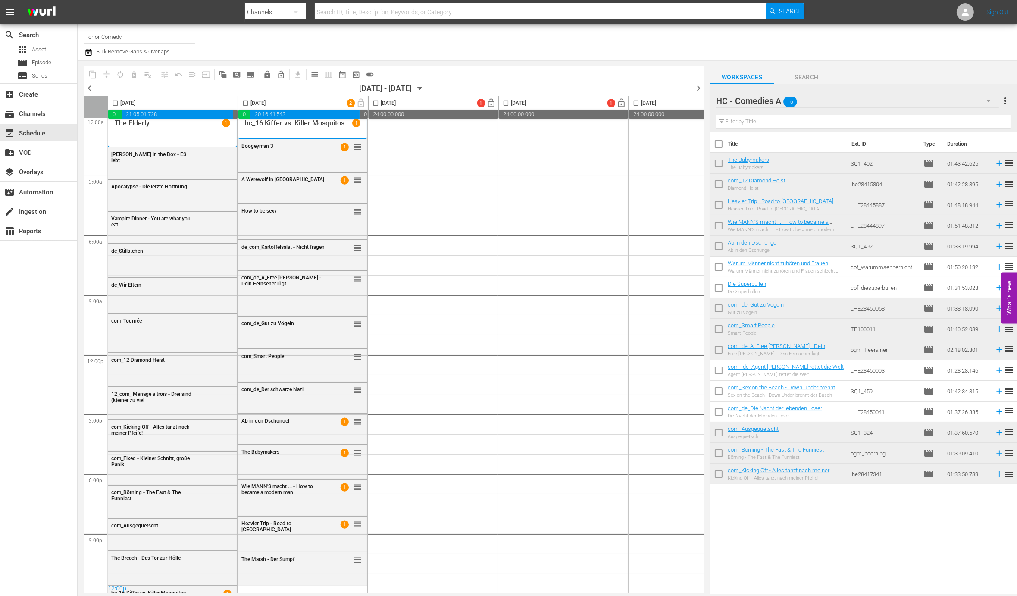
click at [863, 103] on div "HC - Comedies A 16" at bounding box center [857, 101] width 283 height 24
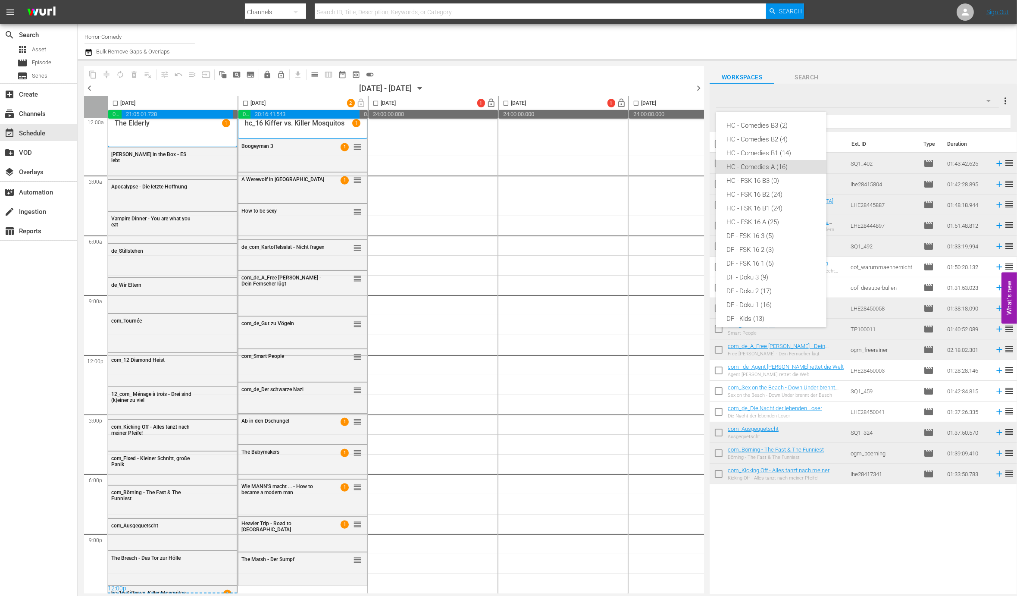
scroll to position [35, 0]
click at [772, 229] on div "DF - FSK 16 1 (5)" at bounding box center [772, 229] width 90 height 14
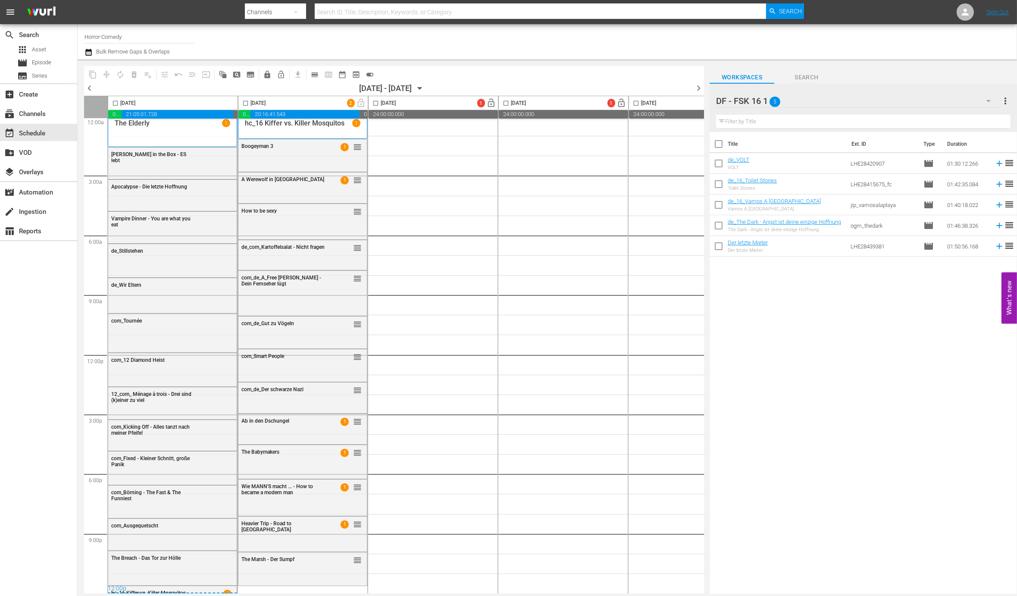
click at [935, 101] on div "DF - FSK 16 1 5" at bounding box center [857, 101] width 283 height 24
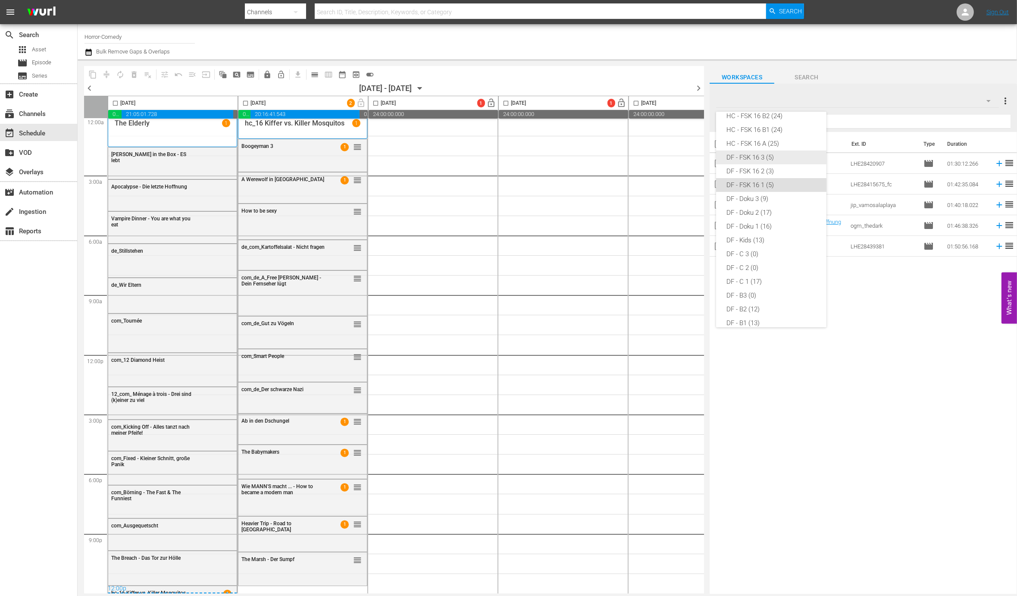
scroll to position [77, 0]
click at [755, 145] on div "HC - FSK 16 A (25)" at bounding box center [772, 145] width 90 height 14
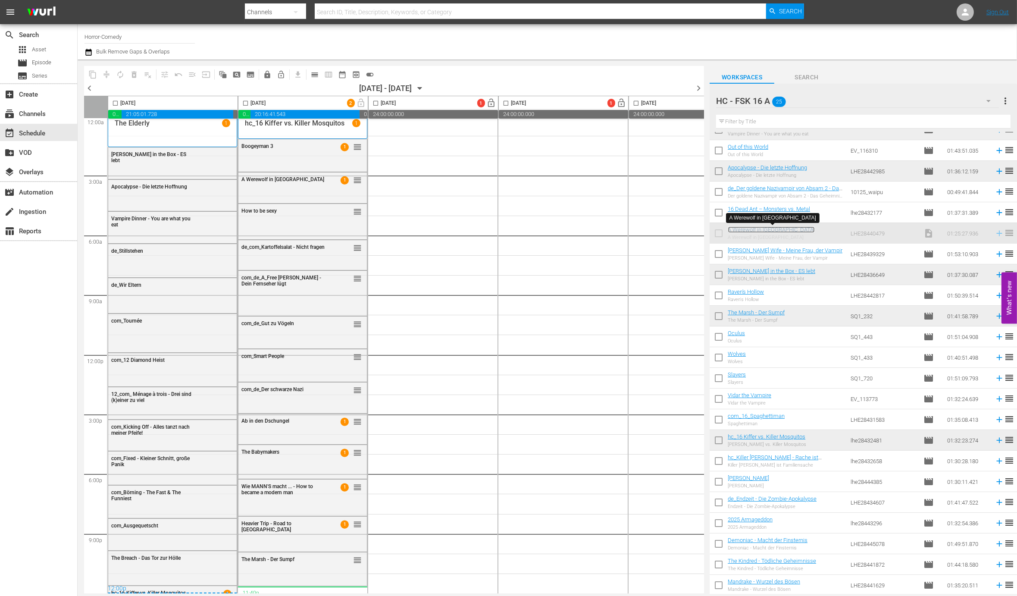
scroll to position [8, 0]
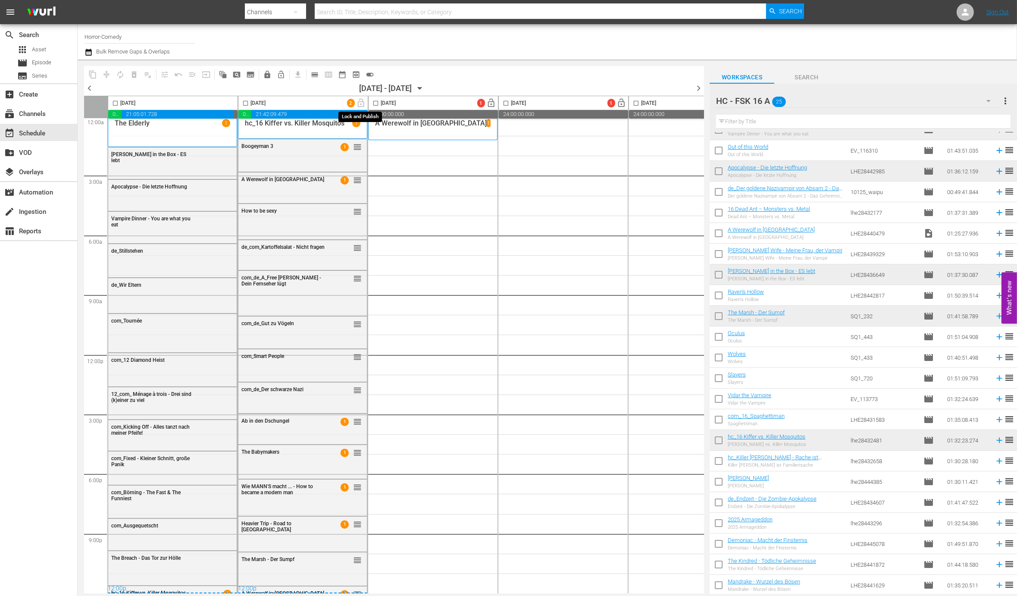
click at [360, 104] on span "lock_open" at bounding box center [361, 102] width 13 height 7
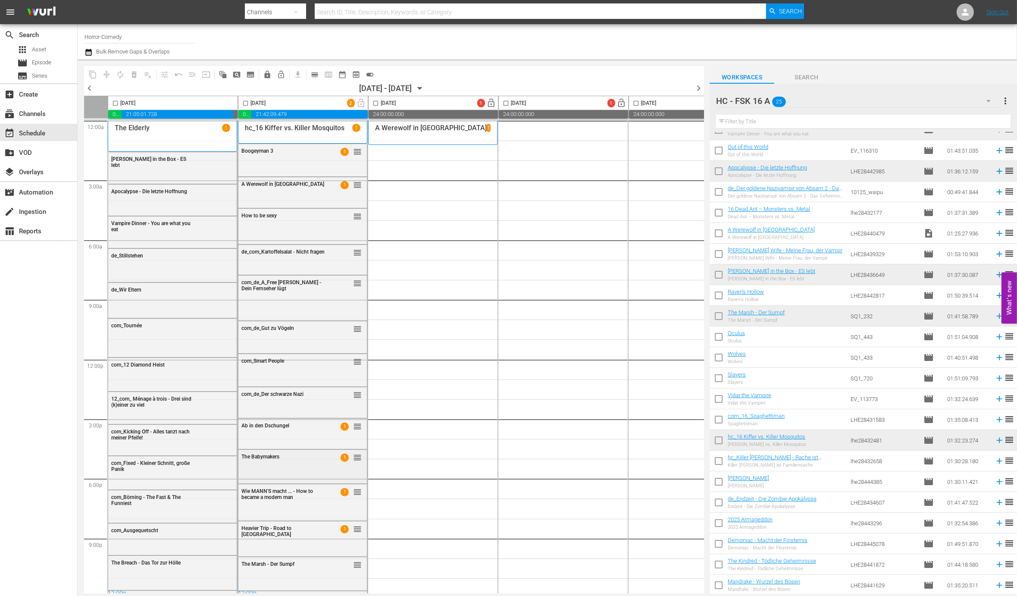
scroll to position [0, 0]
click at [35, 115] on div "subscriptions Channels" at bounding box center [24, 113] width 48 height 8
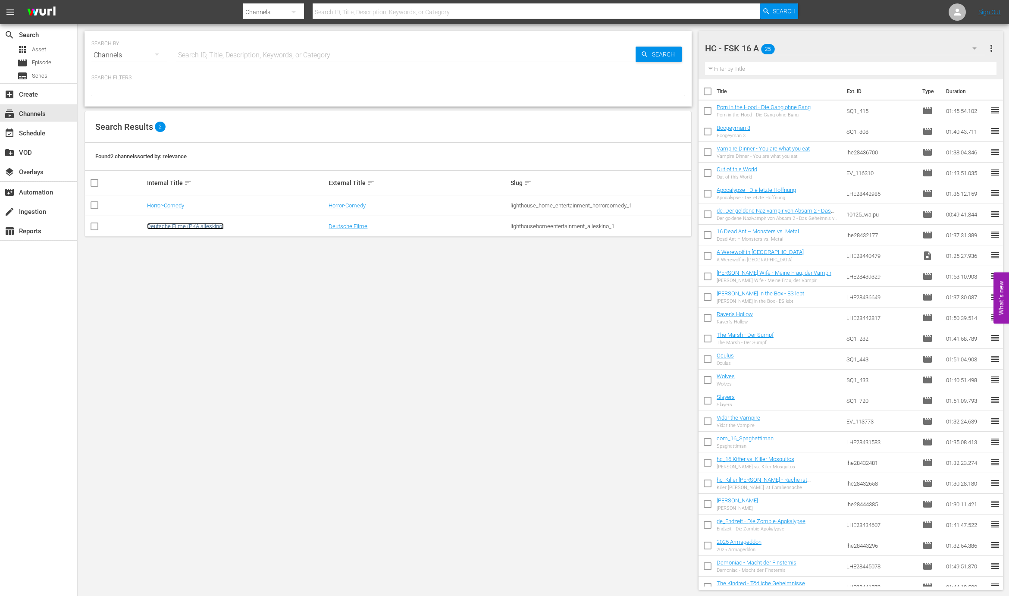
click at [172, 227] on link "Deutsche Filme (PKA alleskino)" at bounding box center [185, 226] width 77 height 6
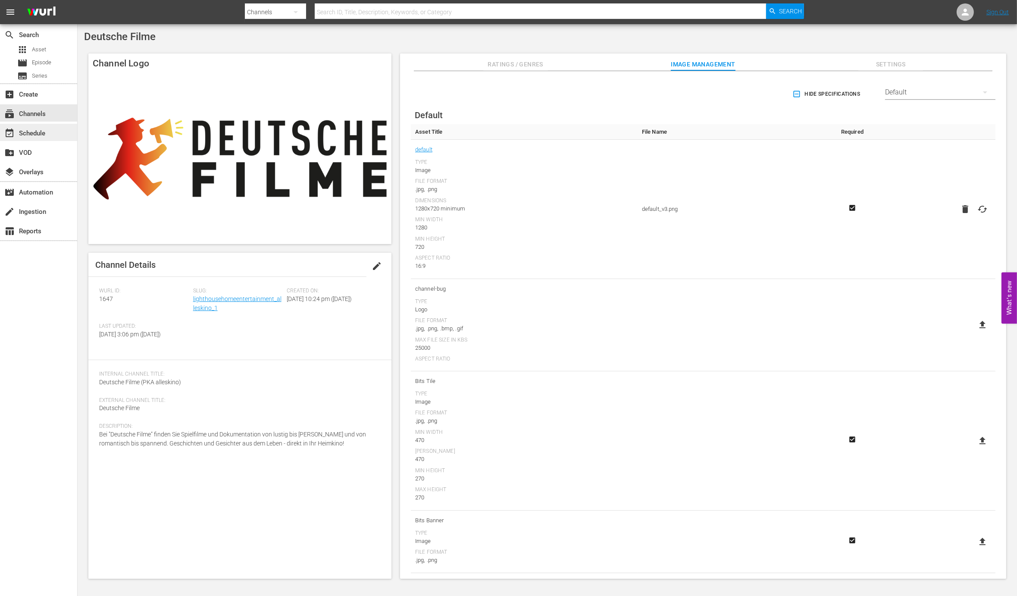
click at [18, 132] on div "event_available Schedule" at bounding box center [24, 132] width 48 height 8
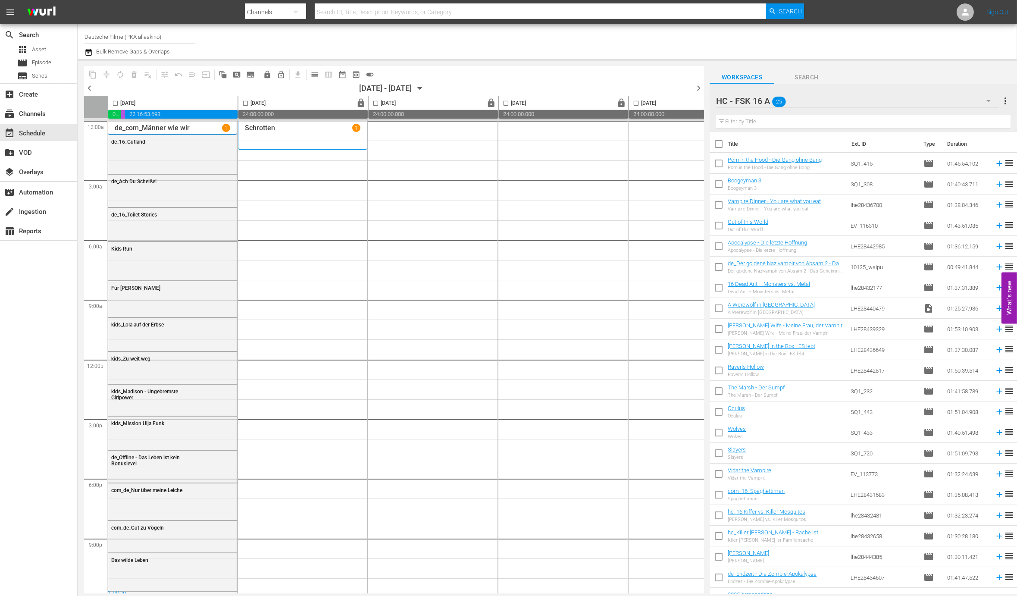
click at [890, 105] on div "HC - FSK 16 A 25" at bounding box center [857, 101] width 283 height 24
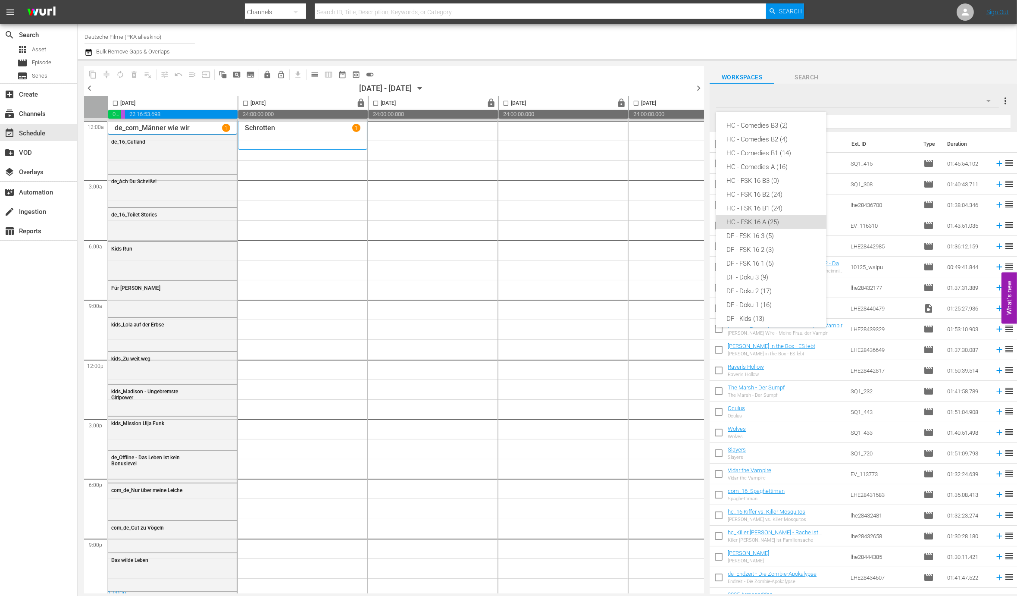
scroll to position [90, 0]
click at [767, 173] on div "DF - FSK 16 1 (5)" at bounding box center [772, 174] width 90 height 14
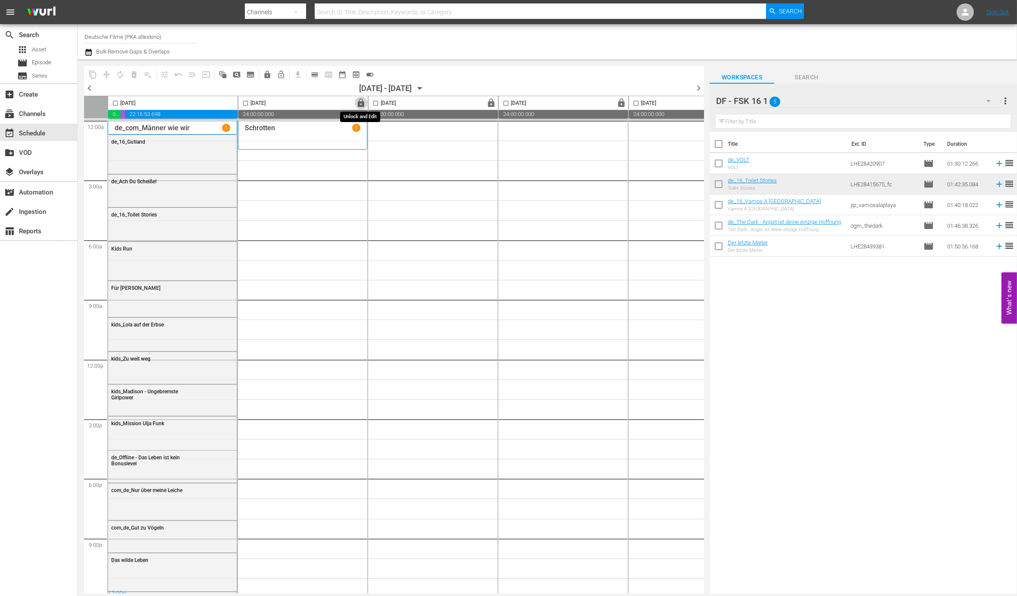
click at [362, 105] on span "lock" at bounding box center [362, 103] width 10 height 10
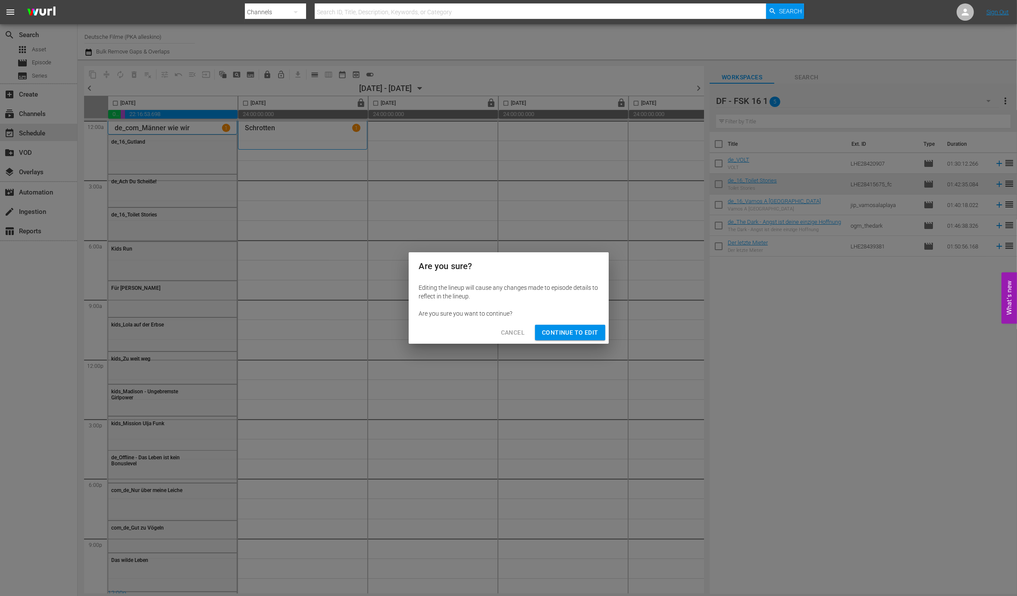
click at [571, 336] on span "Continue to Edit" at bounding box center [570, 332] width 56 height 11
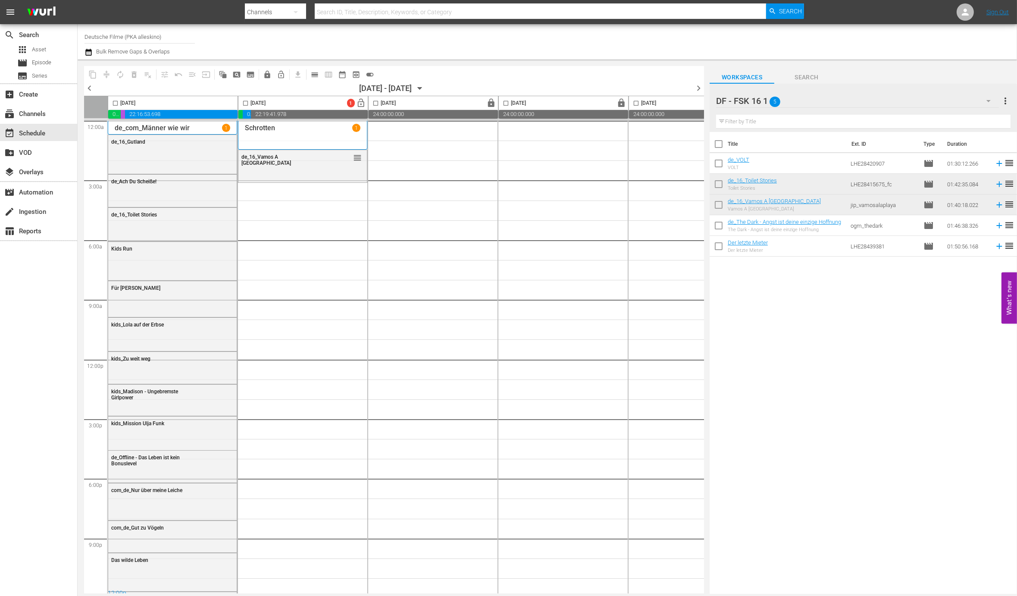
click at [894, 106] on div "DF - FSK 16 1 5" at bounding box center [857, 101] width 283 height 24
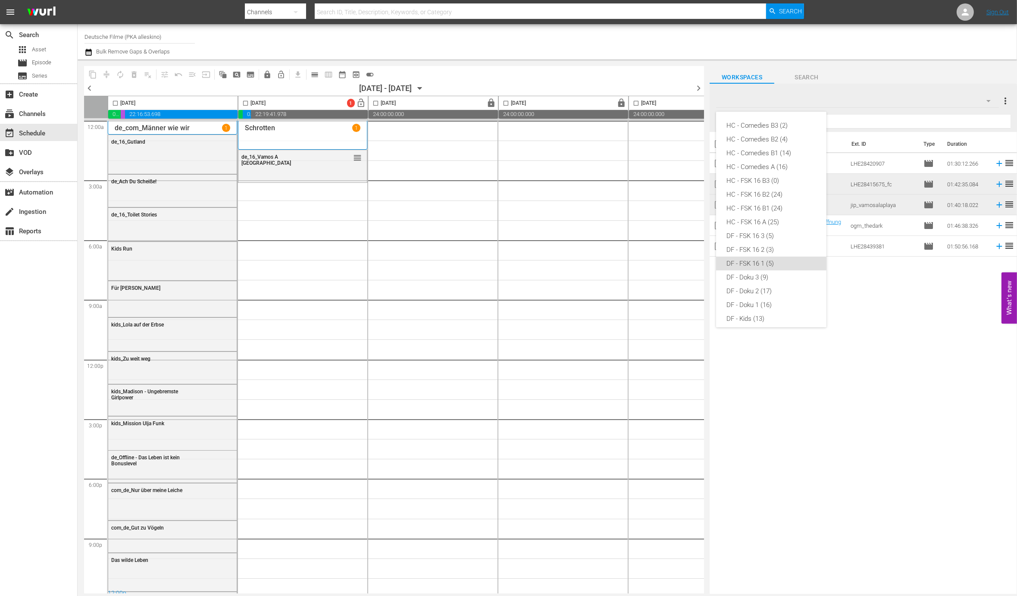
scroll to position [131, 0]
click at [748, 282] on div "DF - A (15)" at bounding box center [772, 284] width 90 height 14
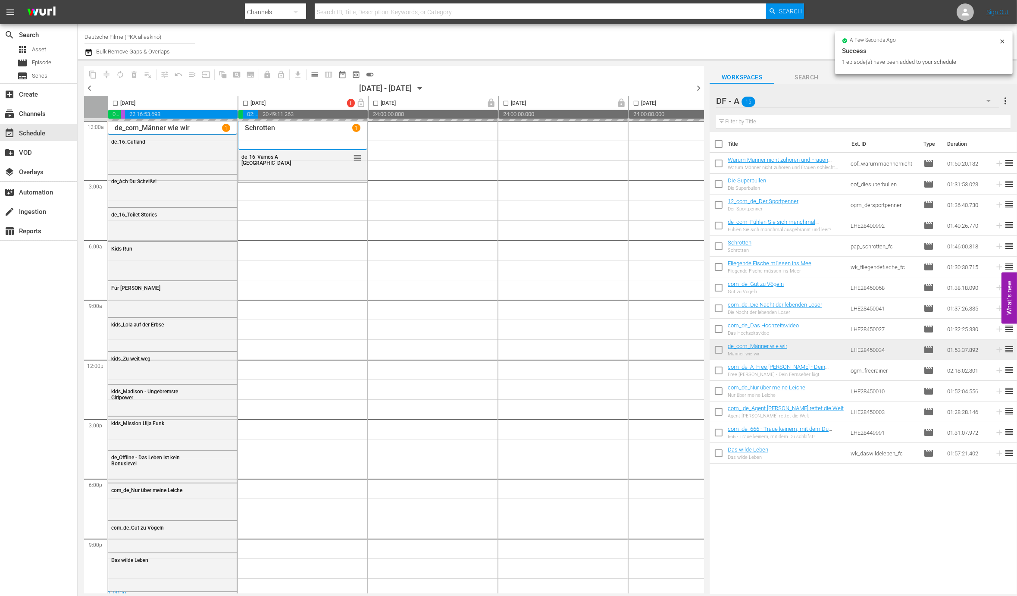
click at [914, 97] on div "DF - A 15" at bounding box center [857, 101] width 283 height 24
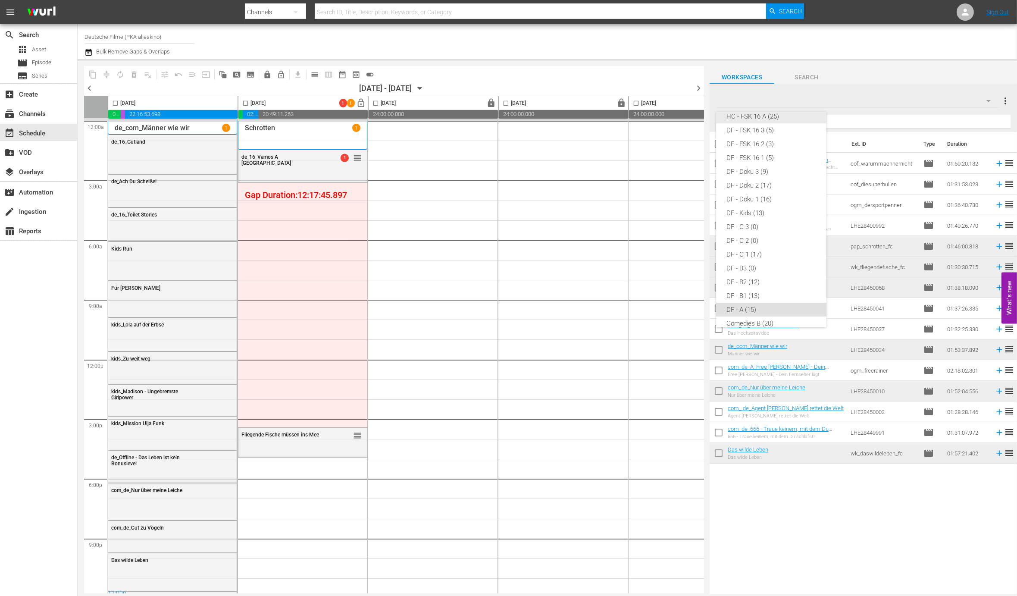
scroll to position [107, 0]
click at [752, 157] on div "DF - FSK 16 1 (5)" at bounding box center [772, 156] width 90 height 14
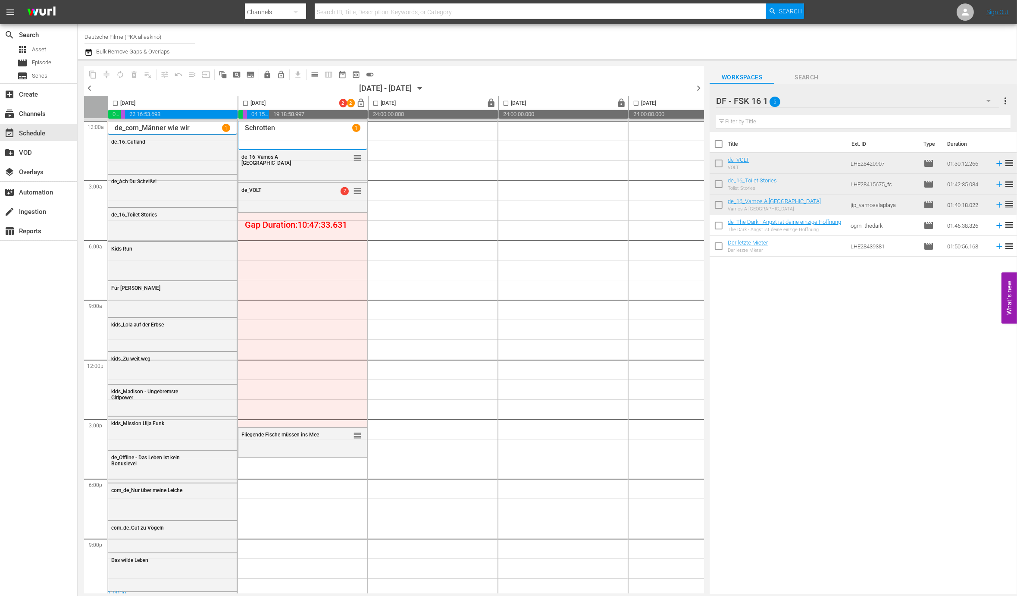
click at [913, 102] on div "DF - FSK 16 1 5" at bounding box center [857, 101] width 283 height 24
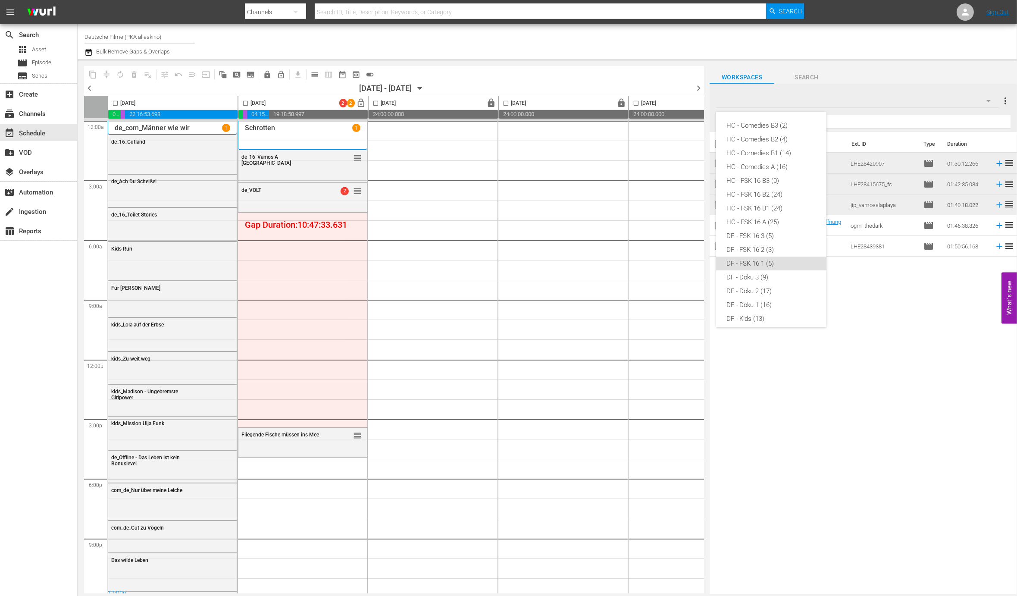
scroll to position [131, 0]
click at [758, 267] on div "DF - B1 (13)" at bounding box center [772, 270] width 90 height 14
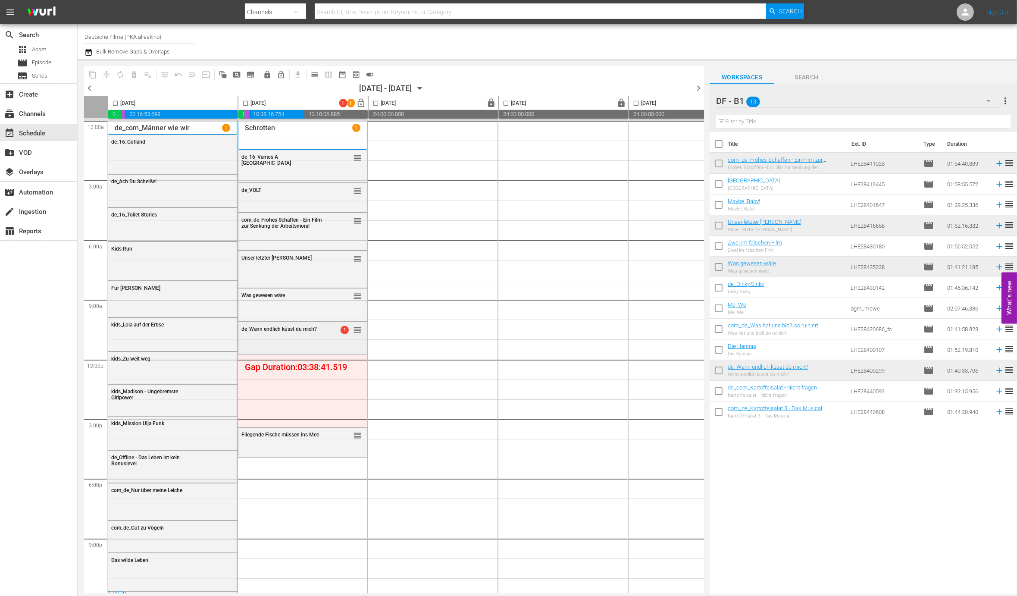
click at [273, 342] on div "de_Wann endlich küsst du mich? 1 reorder" at bounding box center [302, 337] width 129 height 31
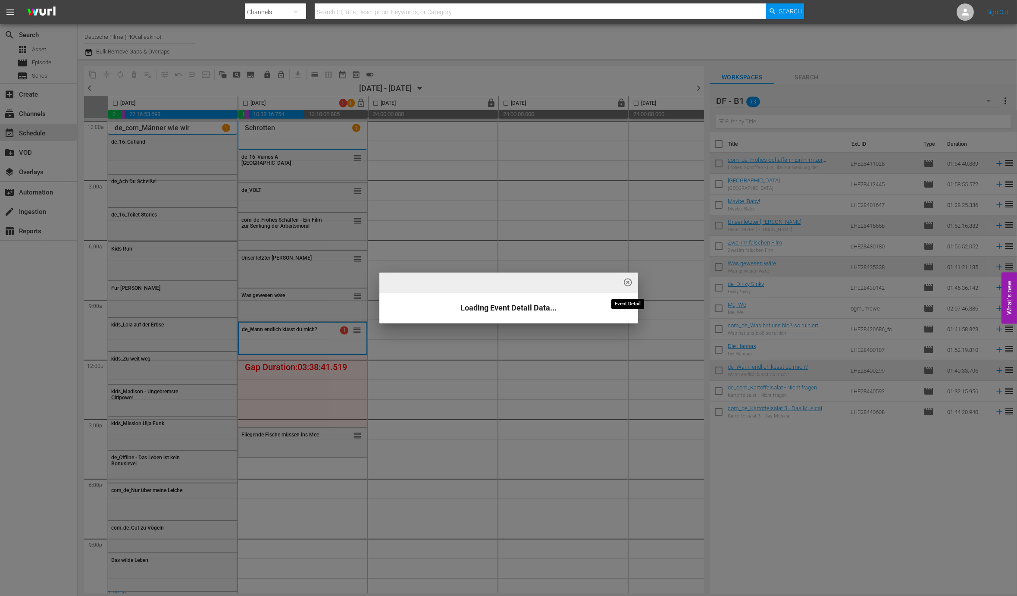
drag, startPoint x: 625, startPoint y: 282, endPoint x: 244, endPoint y: 360, distance: 389.6
click at [623, 283] on span "highlight_off_icon" at bounding box center [628, 283] width 10 height 10
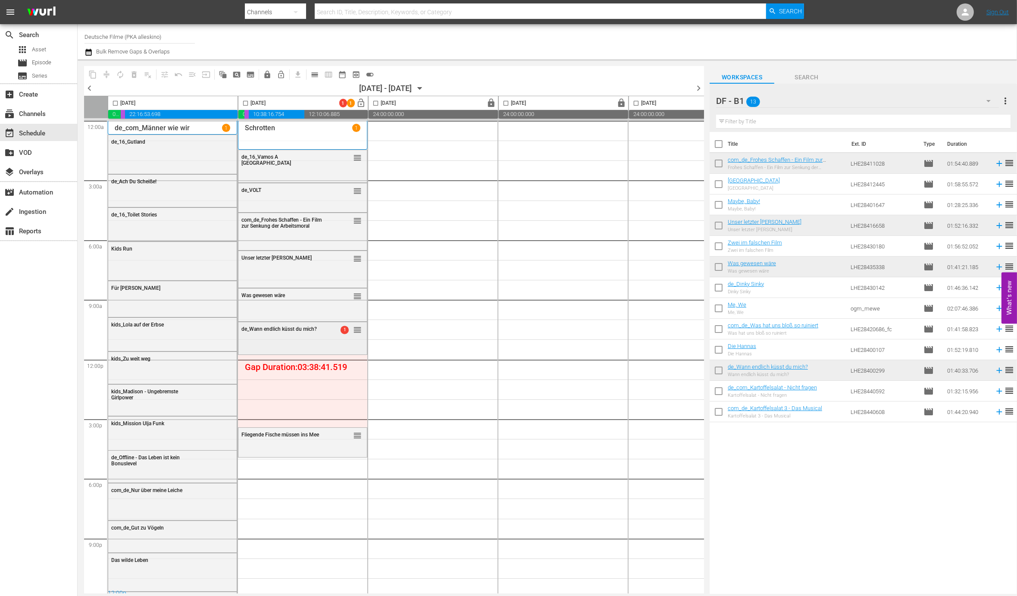
click at [242, 342] on div "de_Wann endlich küsst du mich? 1 reorder" at bounding box center [302, 337] width 129 height 31
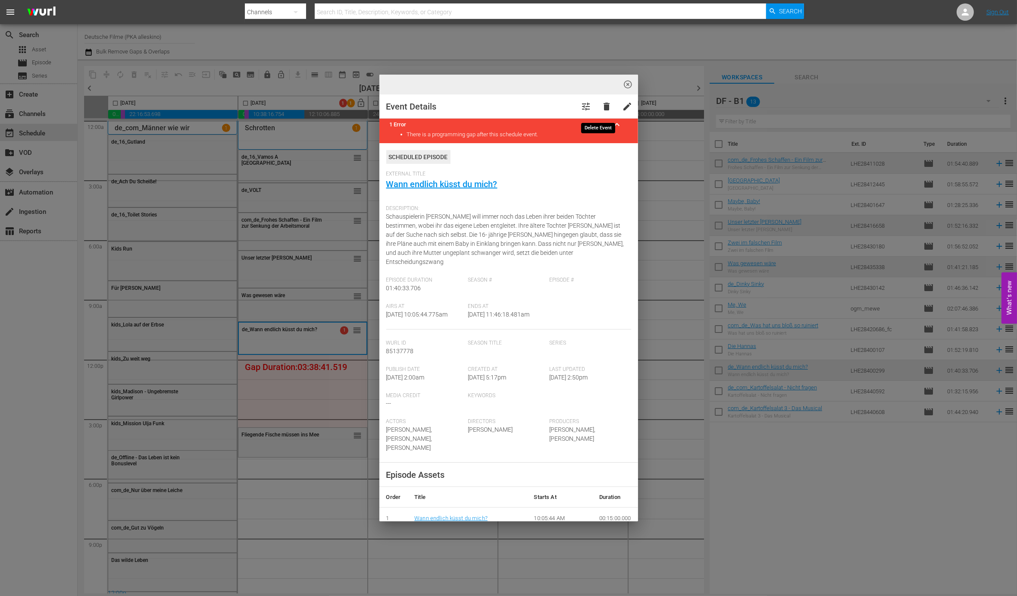
click at [605, 105] on button "delete" at bounding box center [607, 106] width 21 height 21
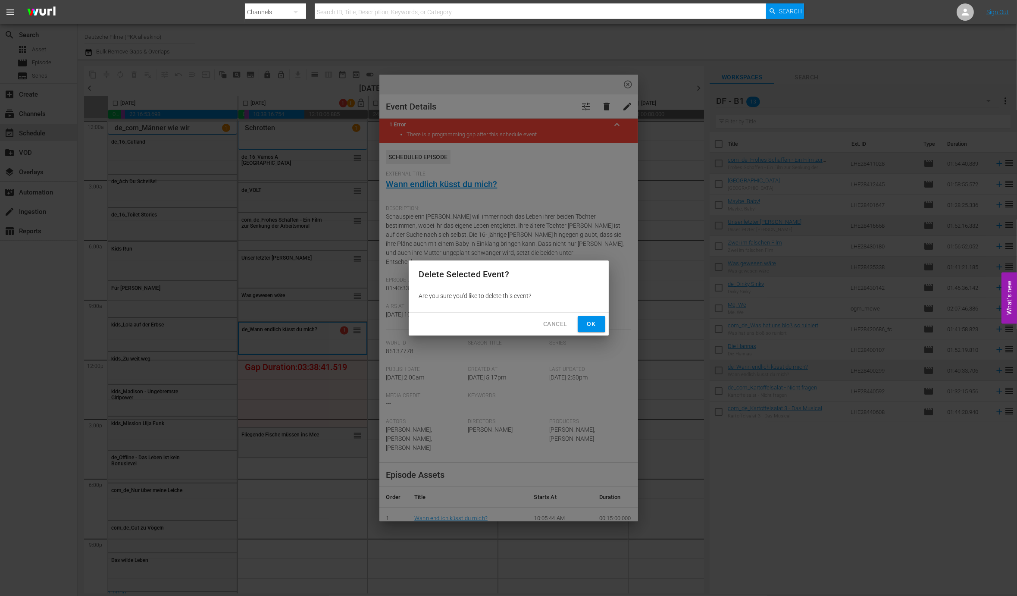
click at [595, 318] on button "Ok" at bounding box center [592, 324] width 28 height 16
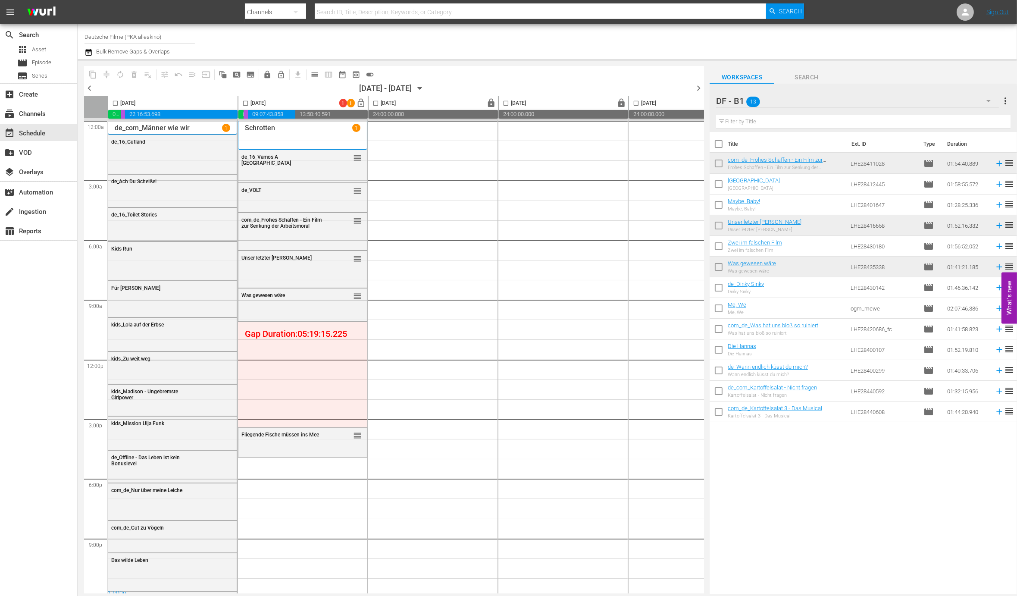
click at [899, 100] on div "DF - B1 13" at bounding box center [857, 101] width 283 height 24
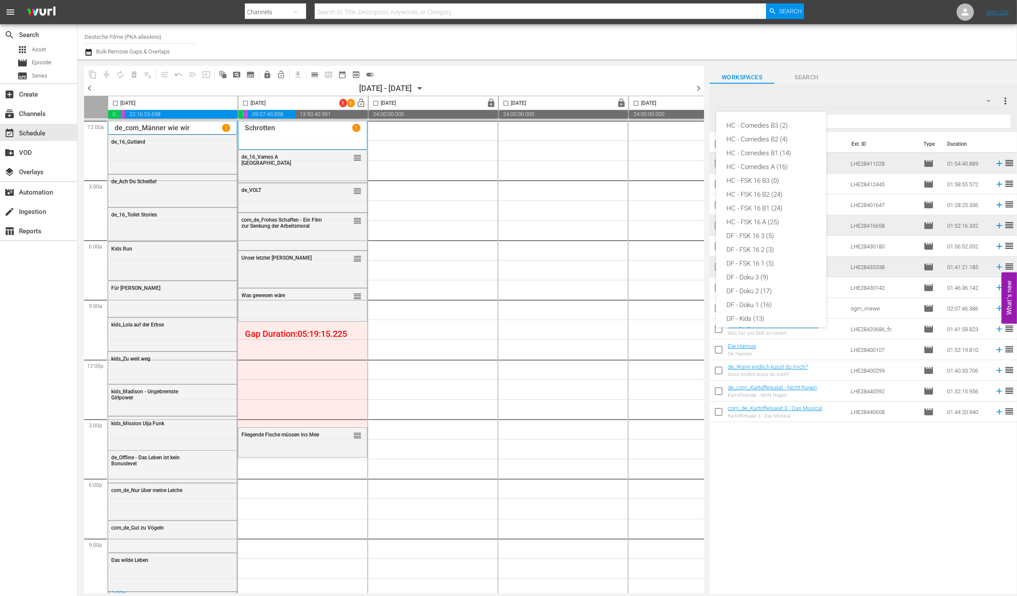
scroll to position [170, 0]
click at [750, 151] on div "DF - Kids (13)" at bounding box center [772, 148] width 90 height 14
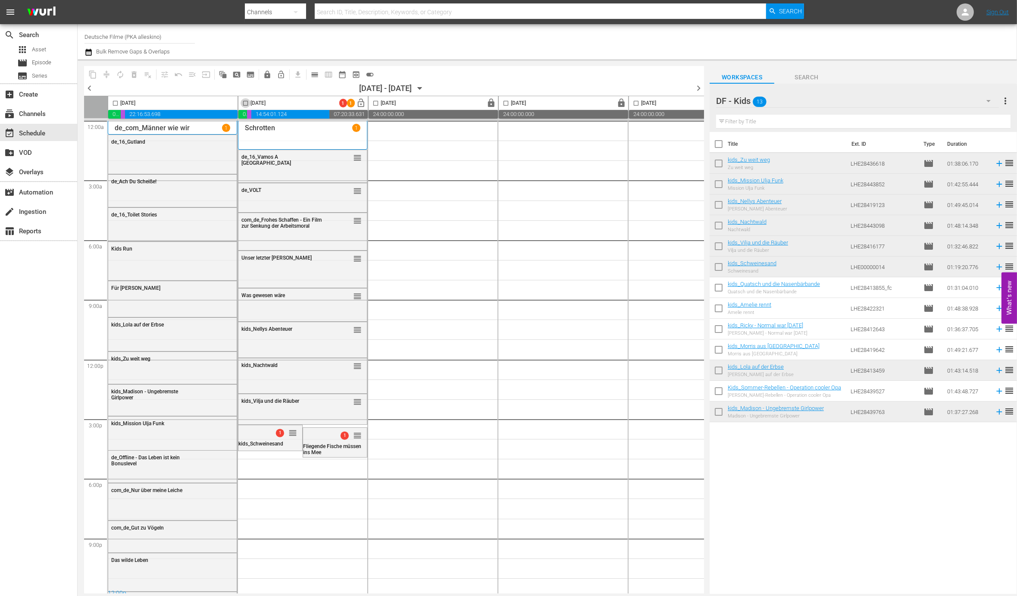
click at [247, 104] on input "checkbox" at bounding box center [246, 105] width 10 height 10
click at [107, 72] on span "compress" at bounding box center [106, 74] width 9 height 9
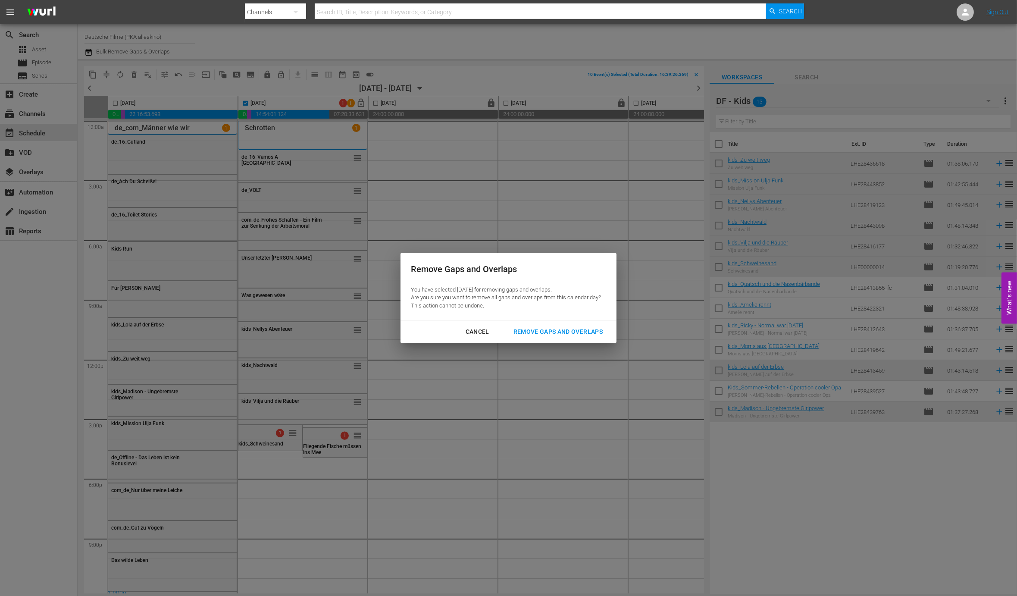
drag, startPoint x: 547, startPoint y: 332, endPoint x: 737, endPoint y: 216, distance: 222.4
click at [547, 333] on div "Remove Gaps and Overlaps" at bounding box center [558, 331] width 103 height 11
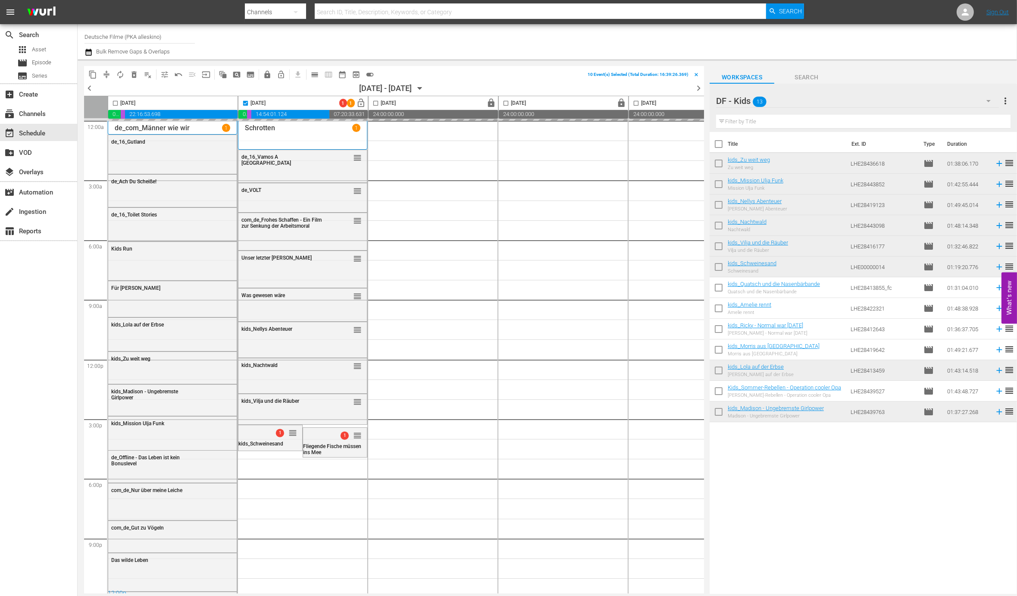
click at [846, 105] on div "DF - Kids 13" at bounding box center [857, 101] width 283 height 24
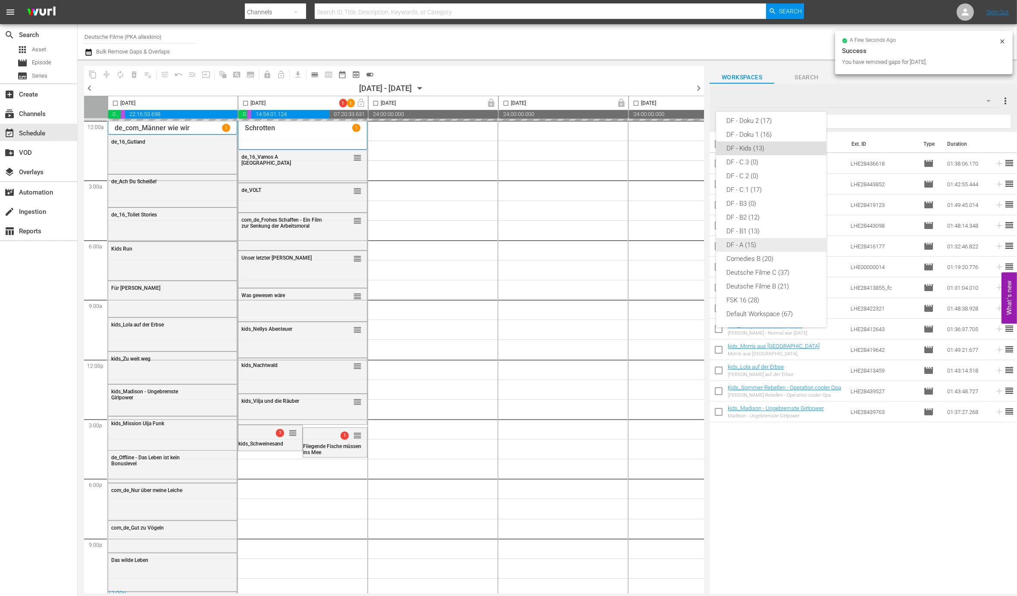
click at [751, 247] on div "DF - A (15)" at bounding box center [772, 245] width 90 height 14
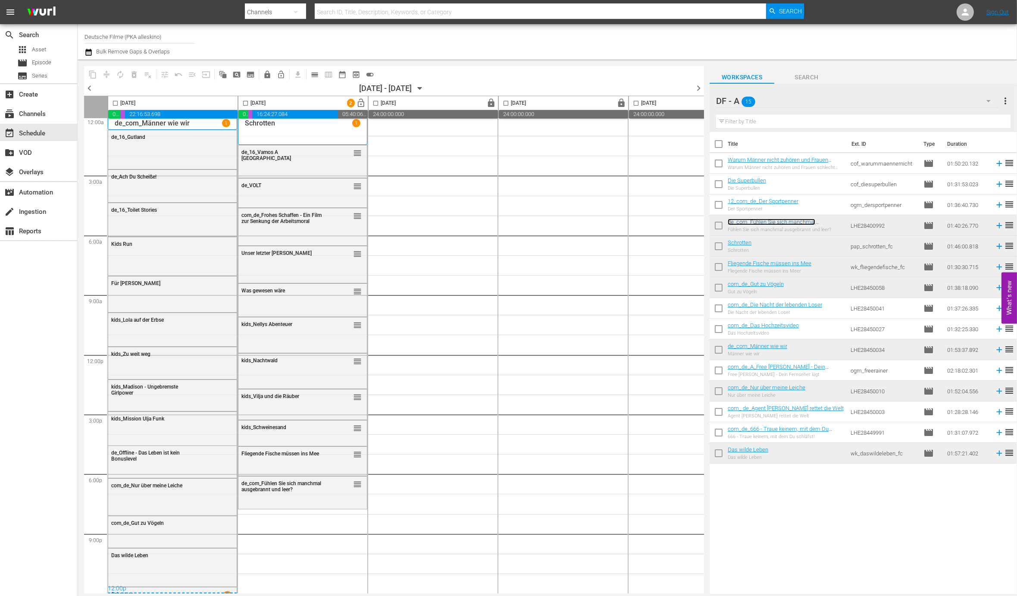
scroll to position [7, 0]
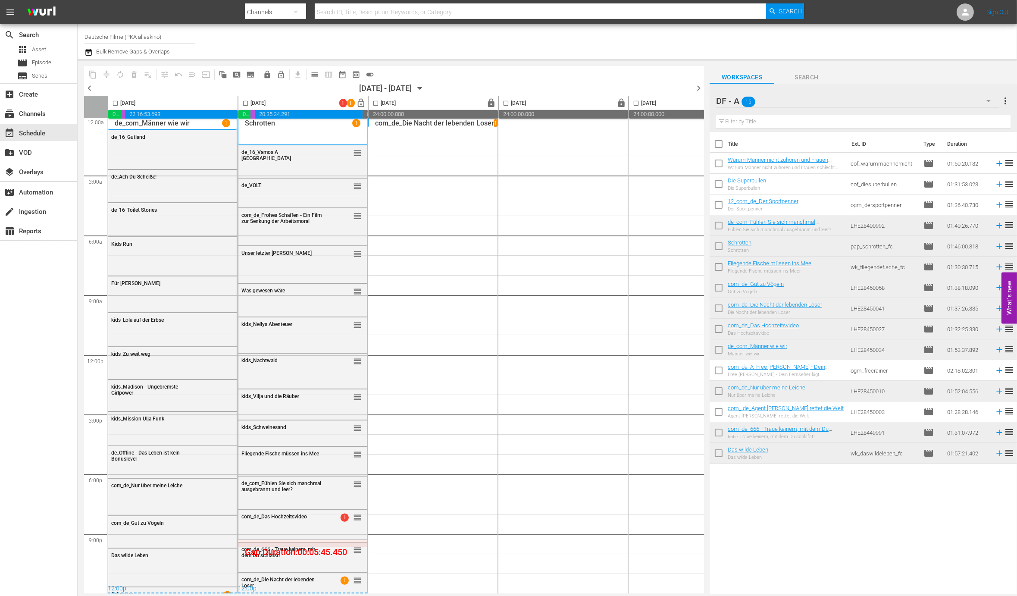
click at [245, 105] on input "checkbox" at bounding box center [246, 105] width 10 height 10
click at [105, 77] on span "compress" at bounding box center [106, 74] width 9 height 9
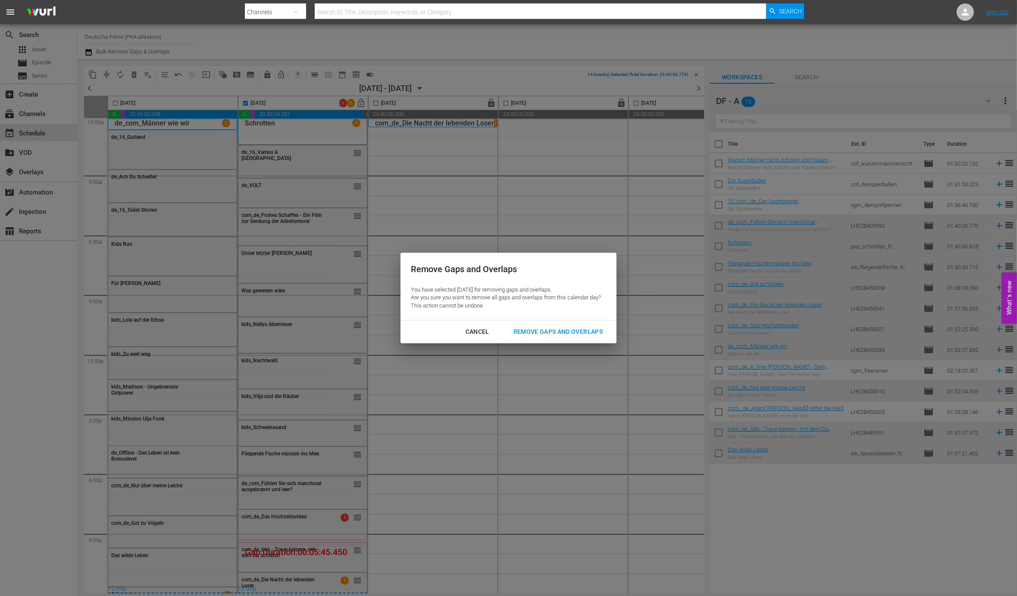
click at [572, 336] on div "Remove Gaps and Overlaps" at bounding box center [558, 331] width 103 height 11
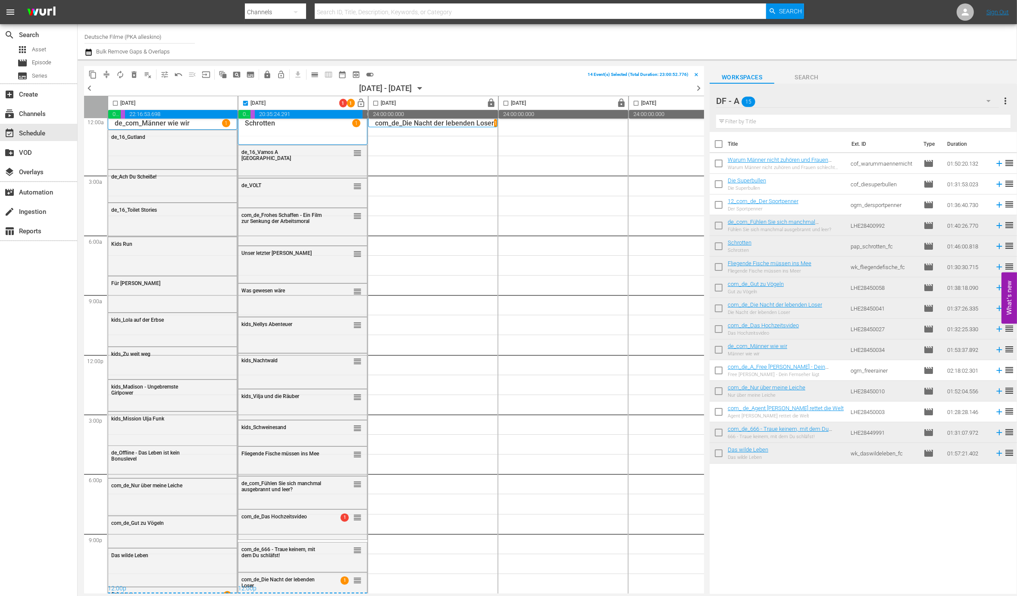
checkbox input "false"
click at [361, 100] on span "lock_open" at bounding box center [362, 103] width 10 height 10
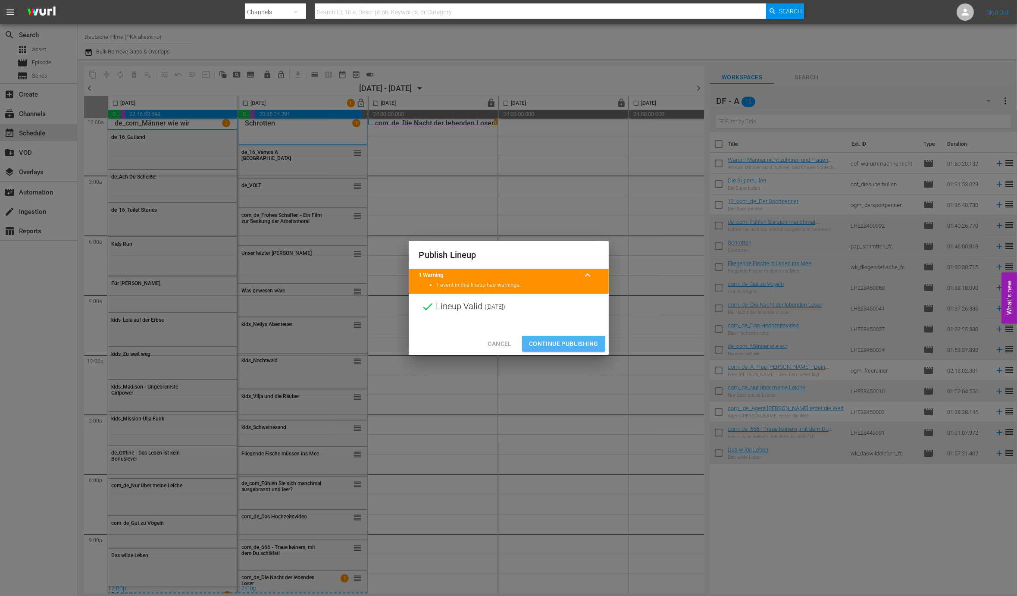
click at [575, 346] on span "Continue Publishing" at bounding box center [563, 344] width 69 height 11
